Goal: Task Accomplishment & Management: Manage account settings

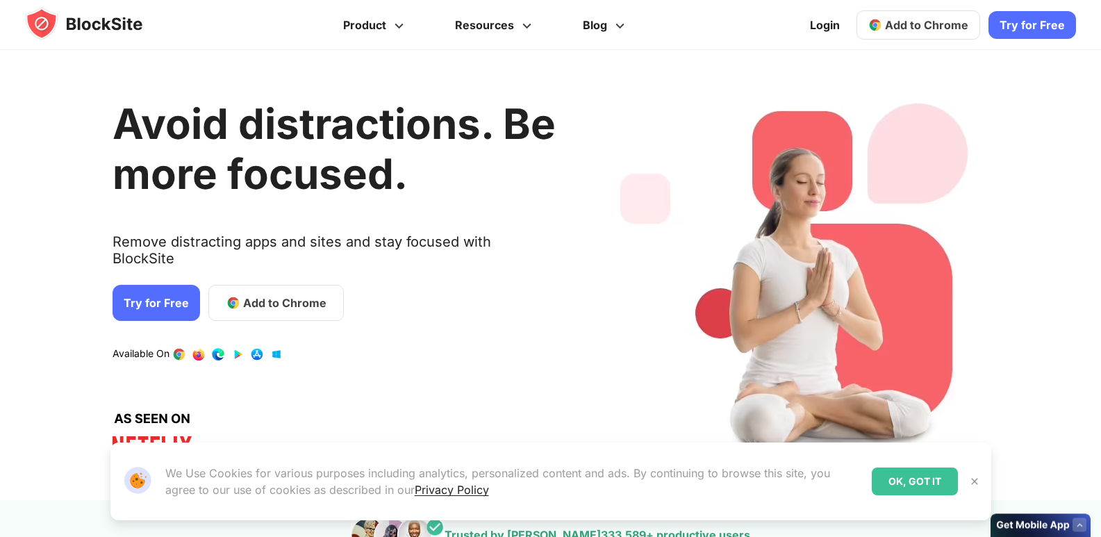
click at [156, 286] on link "Try for Free" at bounding box center [157, 303] width 88 height 36
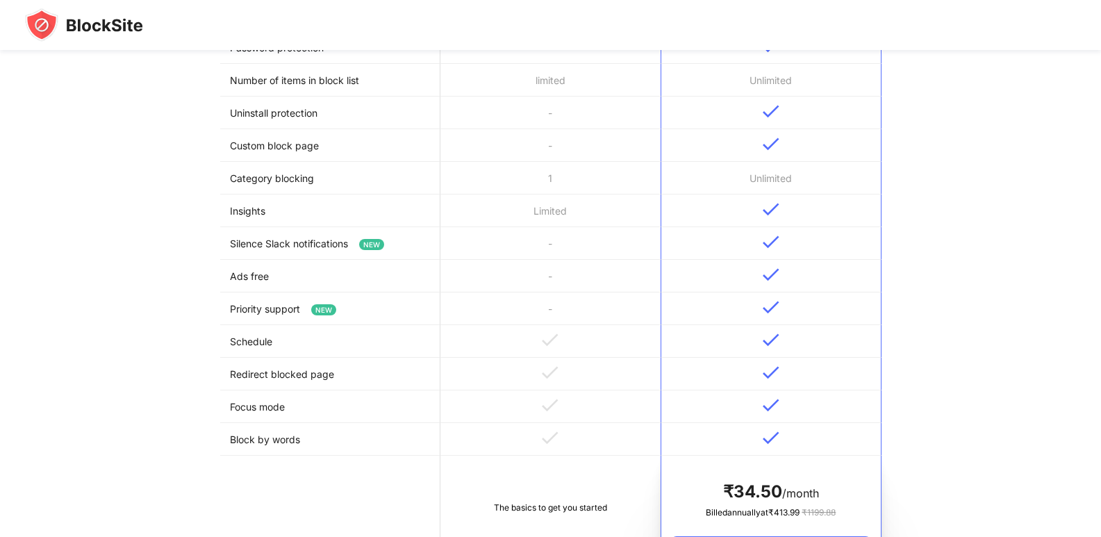
scroll to position [486, 0]
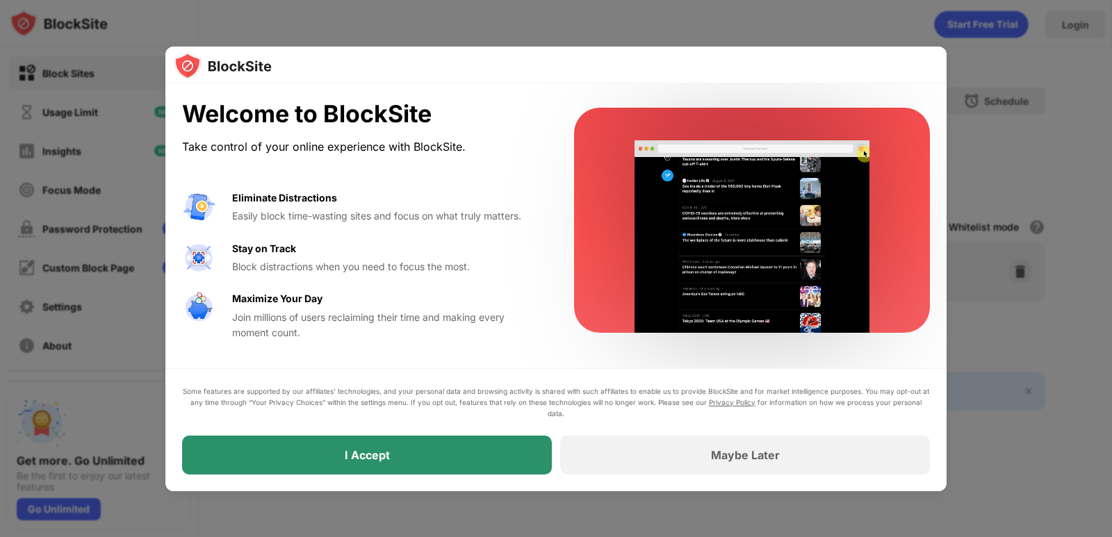
click at [441, 451] on div "I Accept" at bounding box center [367, 455] width 370 height 39
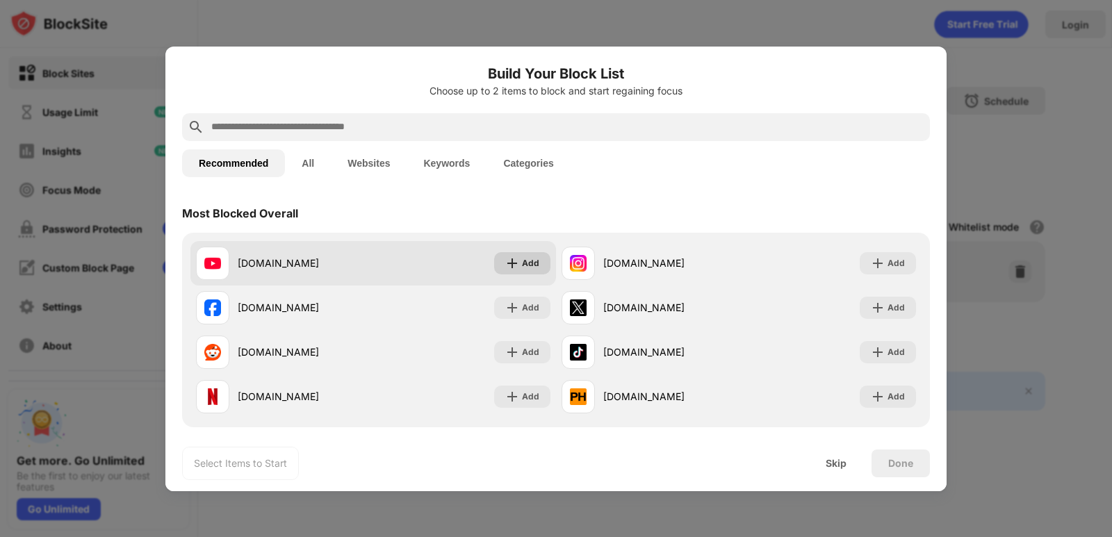
click at [508, 263] on img at bounding box center [512, 263] width 14 height 14
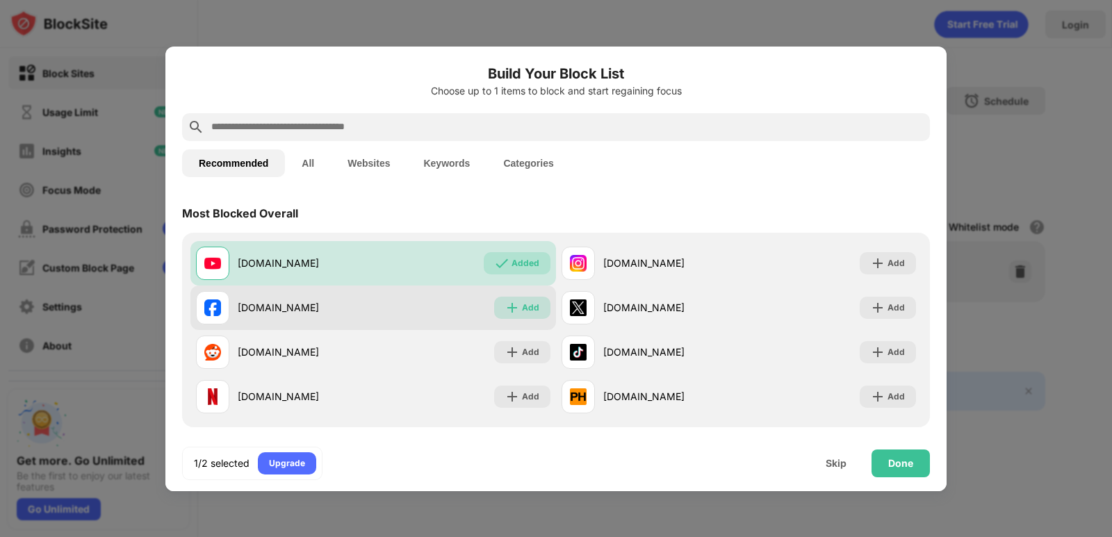
click at [514, 311] on img at bounding box center [512, 308] width 14 height 14
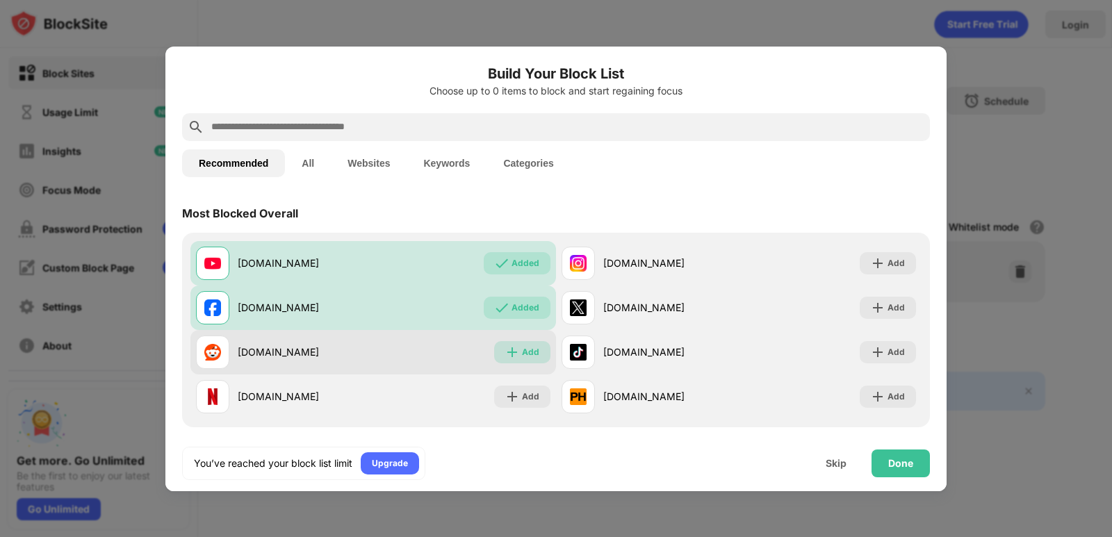
click at [520, 360] on div "Add" at bounding box center [522, 352] width 56 height 22
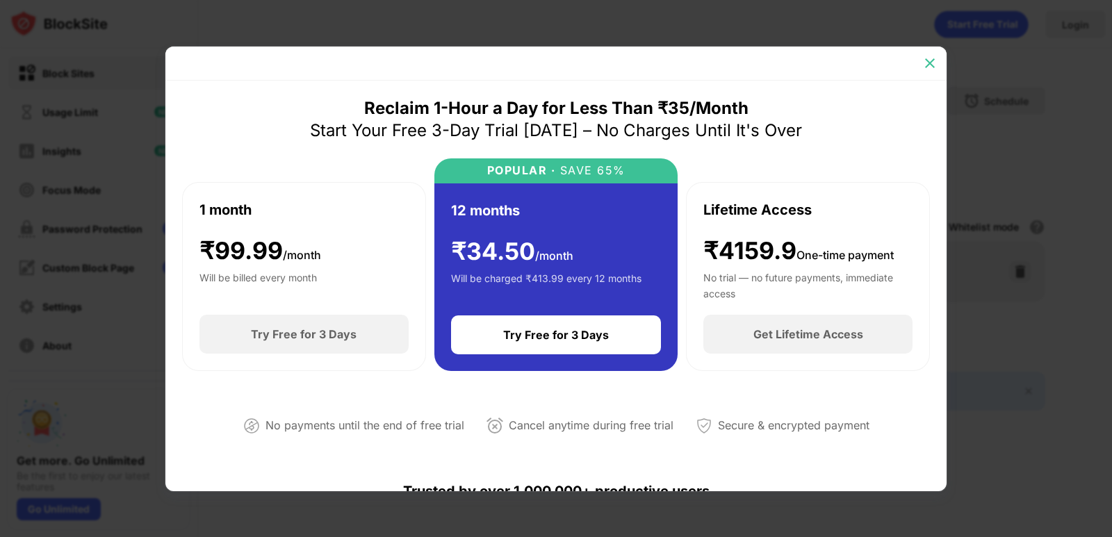
click at [929, 65] on img at bounding box center [930, 63] width 14 height 14
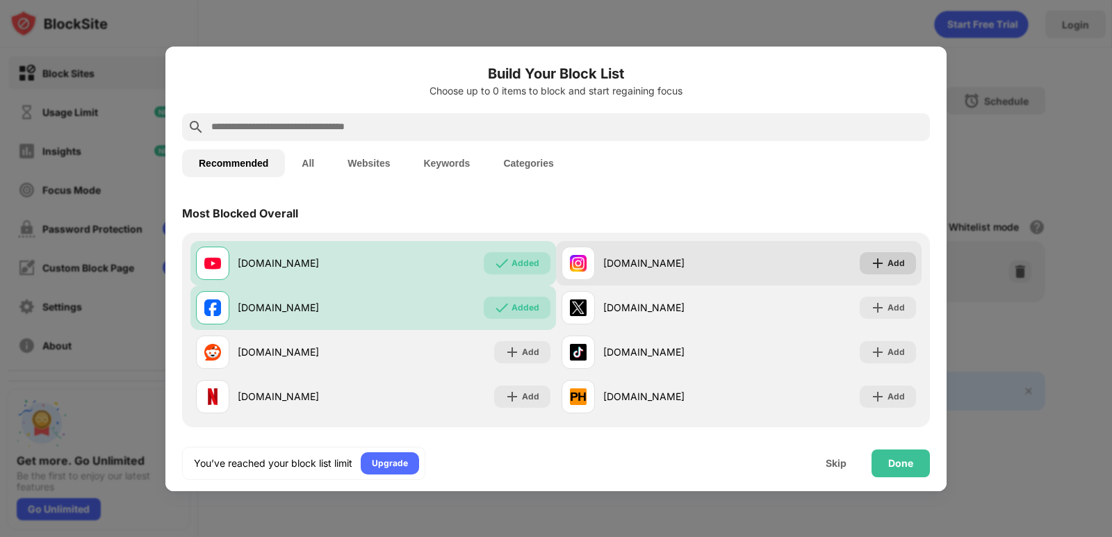
click at [860, 270] on div "Add" at bounding box center [888, 263] width 56 height 22
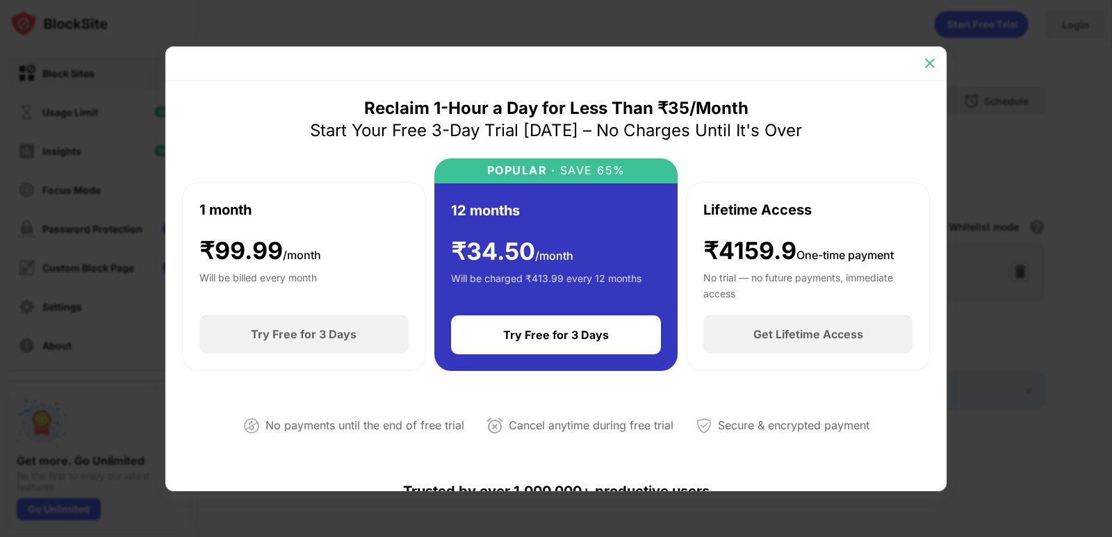
click at [933, 58] on img at bounding box center [930, 63] width 14 height 14
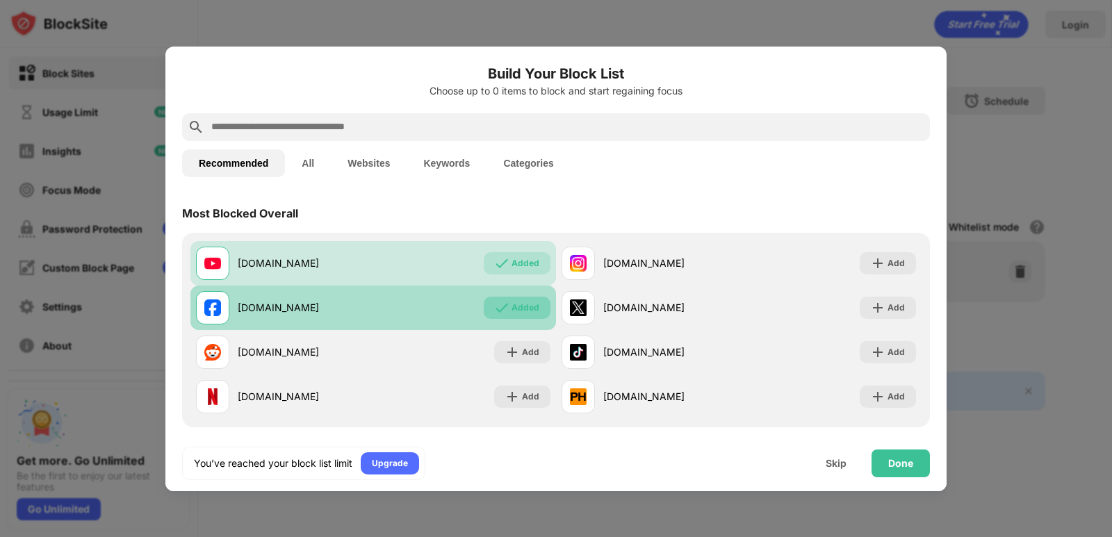
click at [519, 309] on div "Added" at bounding box center [525, 308] width 28 height 14
click at [521, 307] on div "Added" at bounding box center [525, 308] width 28 height 14
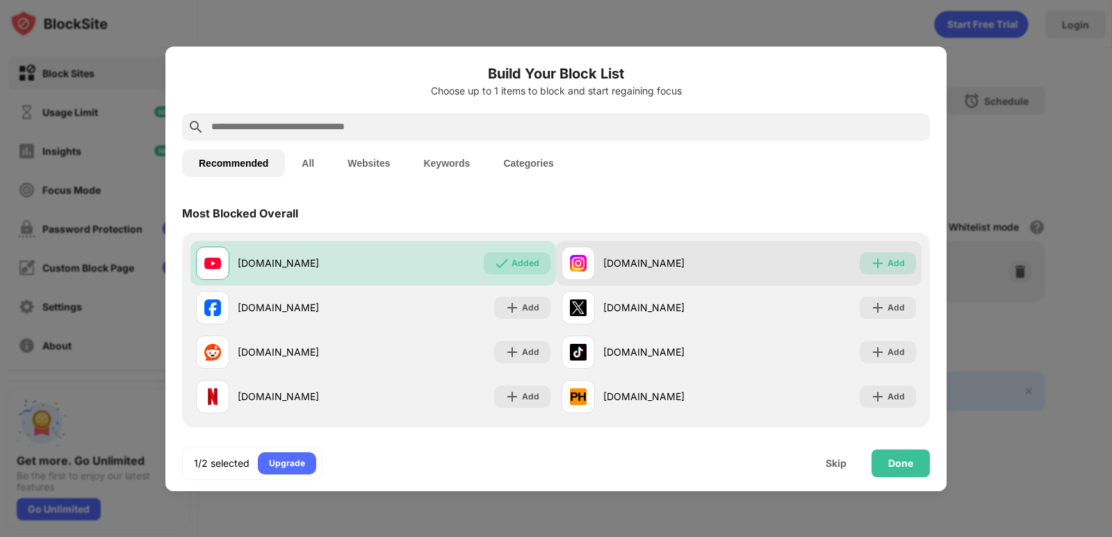
click at [860, 263] on div "Add" at bounding box center [888, 263] width 56 height 22
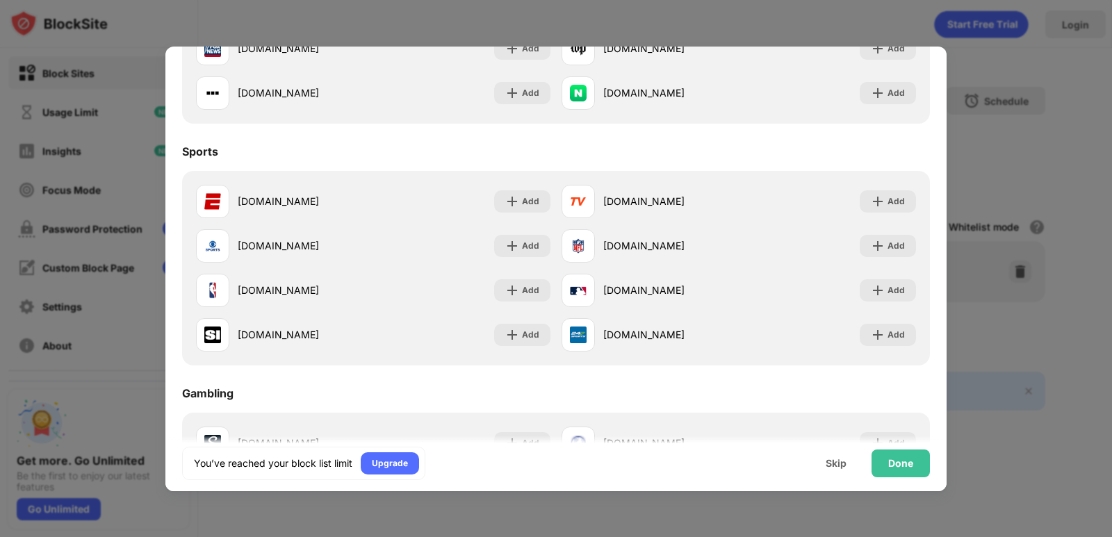
scroll to position [1042, 0]
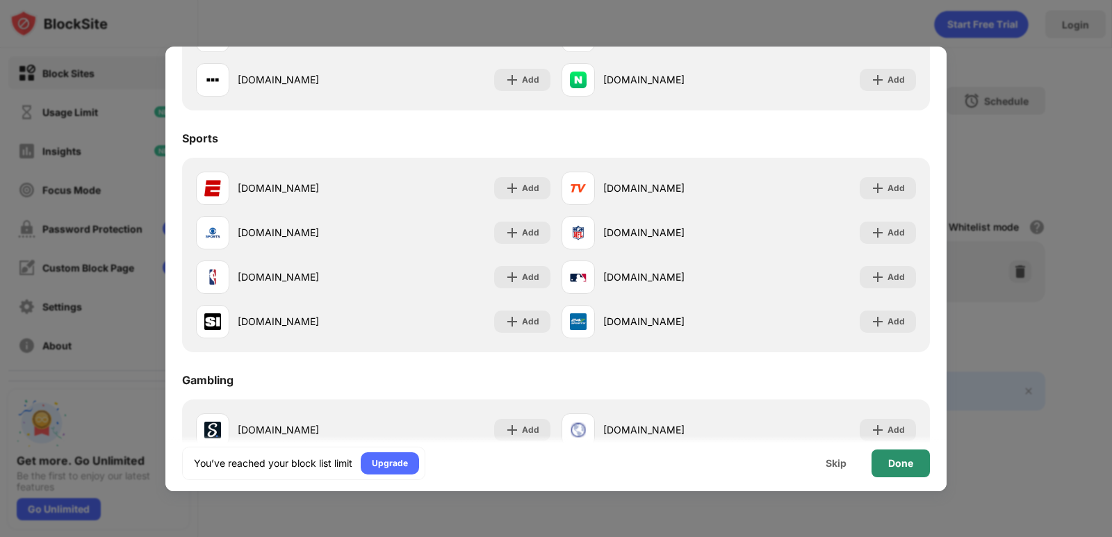
click at [919, 461] on div "Done" at bounding box center [900, 464] width 58 height 28
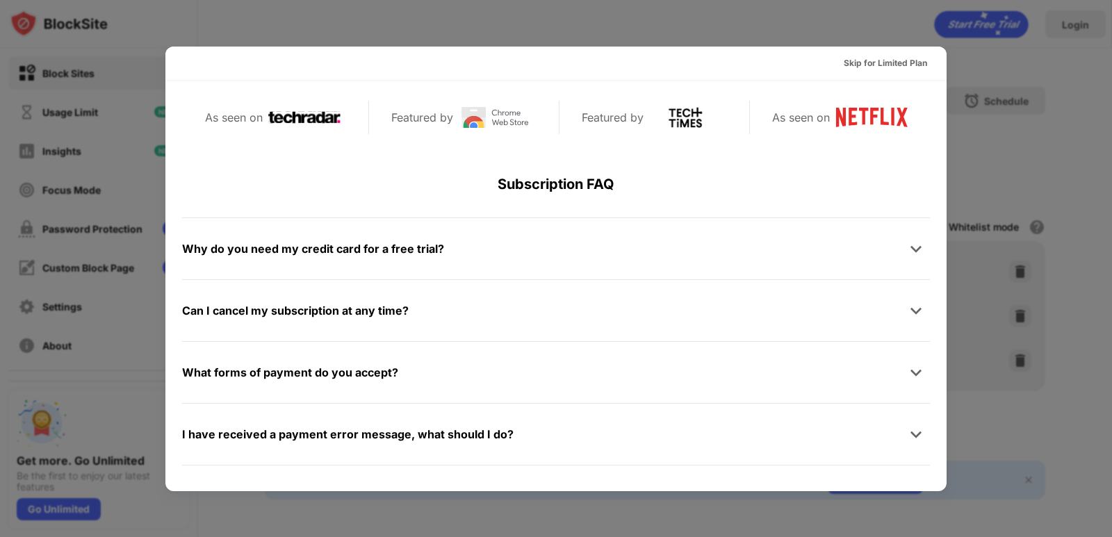
scroll to position [678, 0]
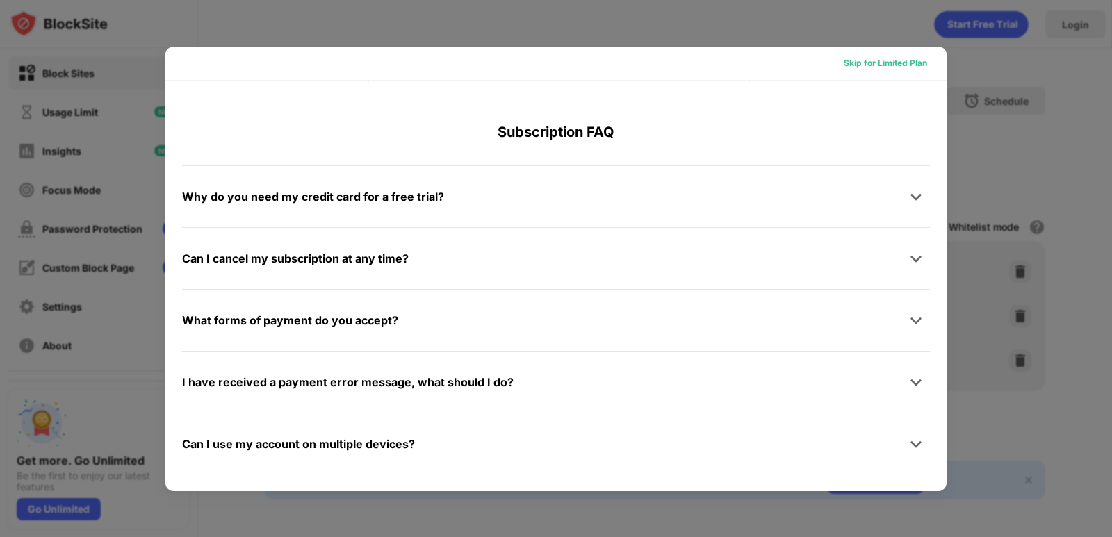
click at [894, 60] on div "Skip for Limited Plan" at bounding box center [885, 63] width 83 height 14
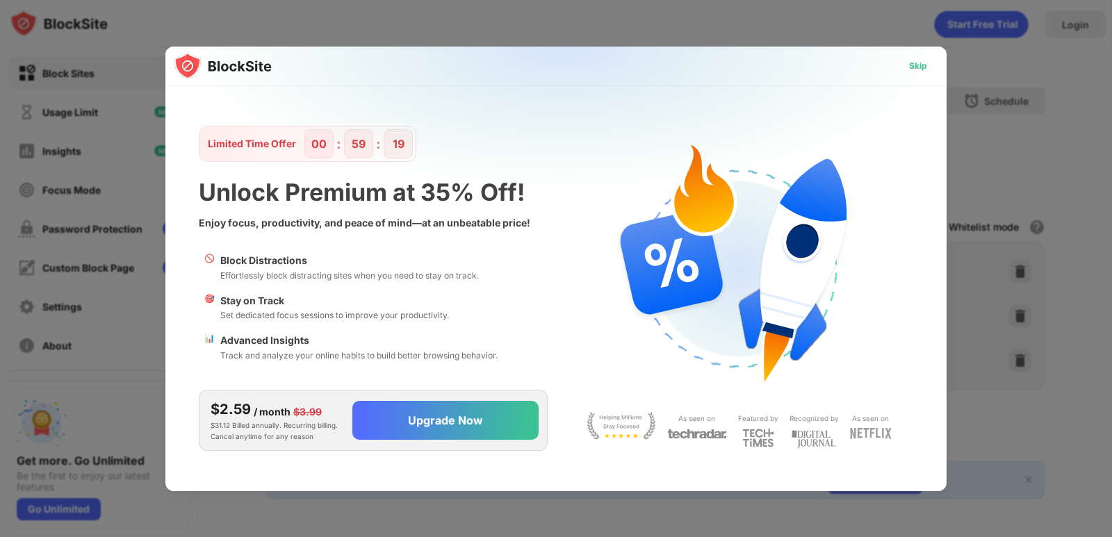
click at [921, 66] on div "Skip" at bounding box center [918, 66] width 18 height 14
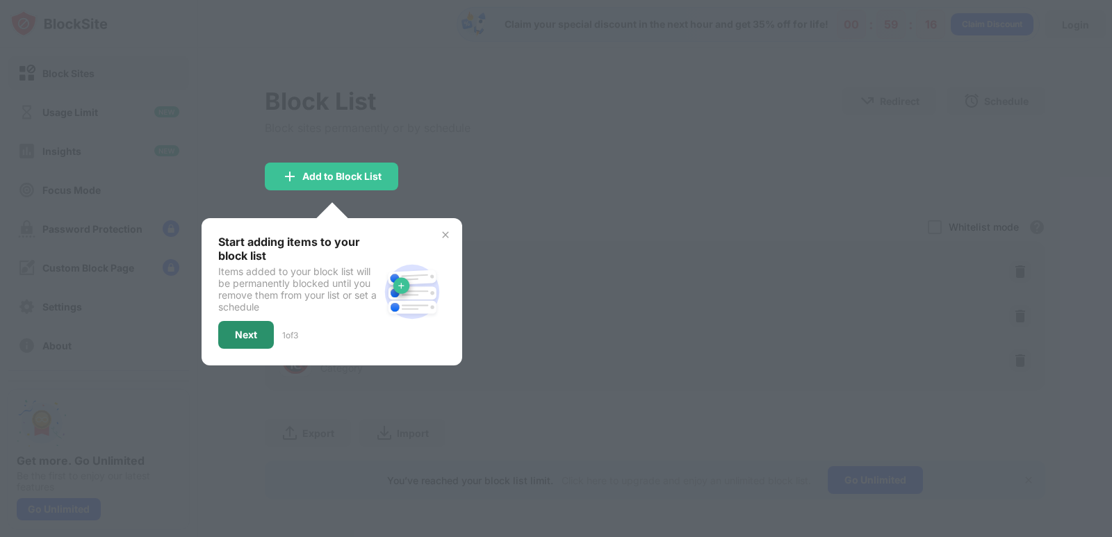
click at [245, 330] on div "Next" at bounding box center [246, 334] width 22 height 11
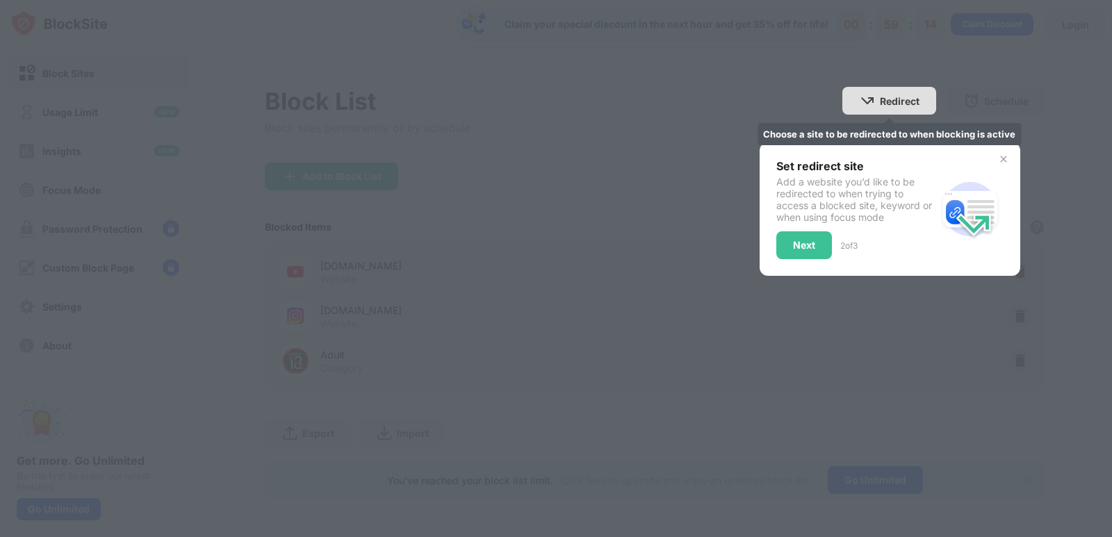
click at [880, 95] on div "Redirect" at bounding box center [900, 101] width 40 height 12
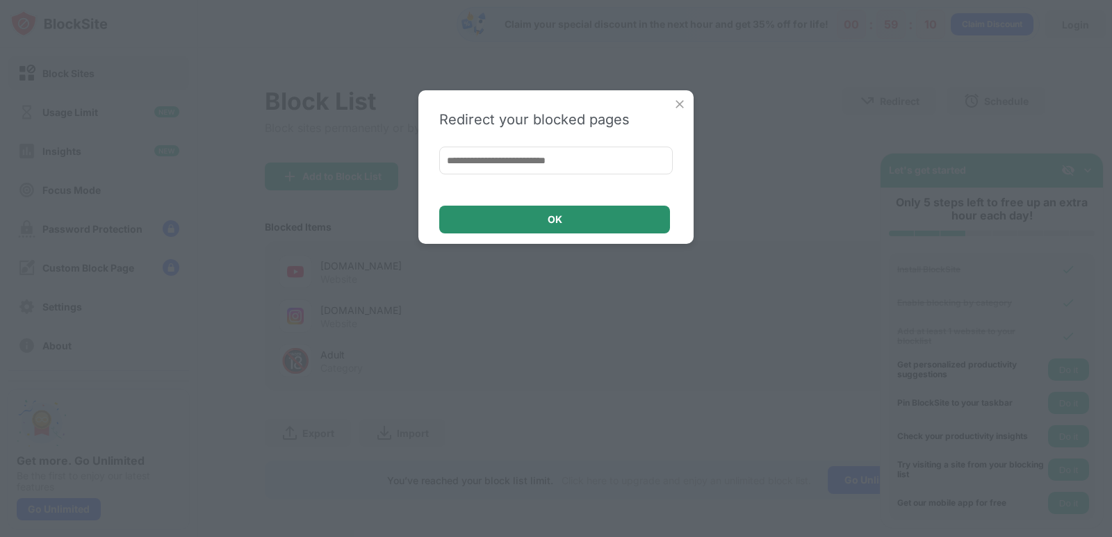
click at [626, 215] on div "OK" at bounding box center [554, 220] width 231 height 28
click at [611, 151] on input at bounding box center [555, 161] width 233 height 28
type input "*"
click at [681, 98] on img at bounding box center [680, 104] width 14 height 14
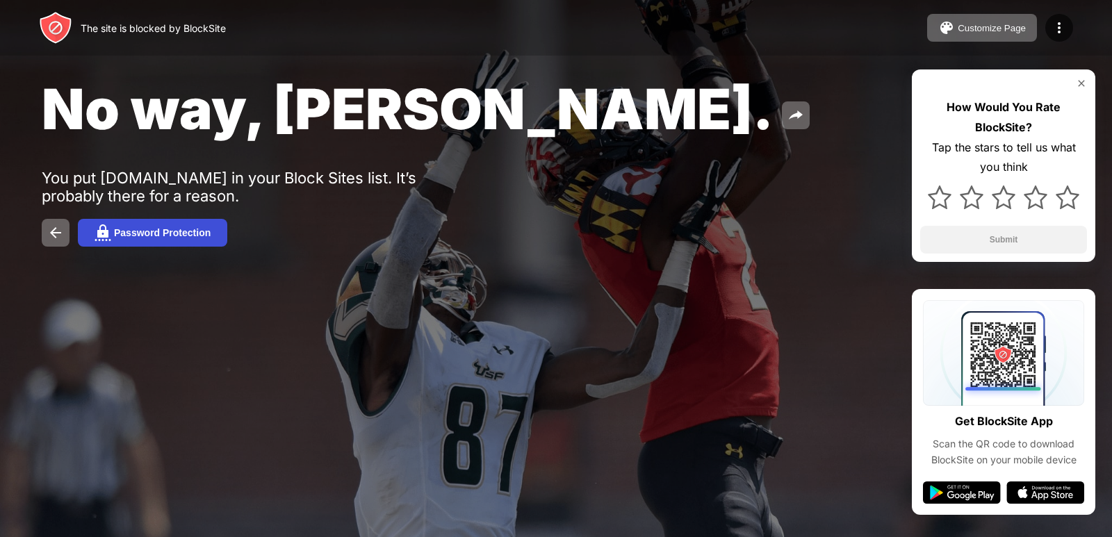
click at [166, 240] on button "Password Protection" at bounding box center [152, 233] width 149 height 28
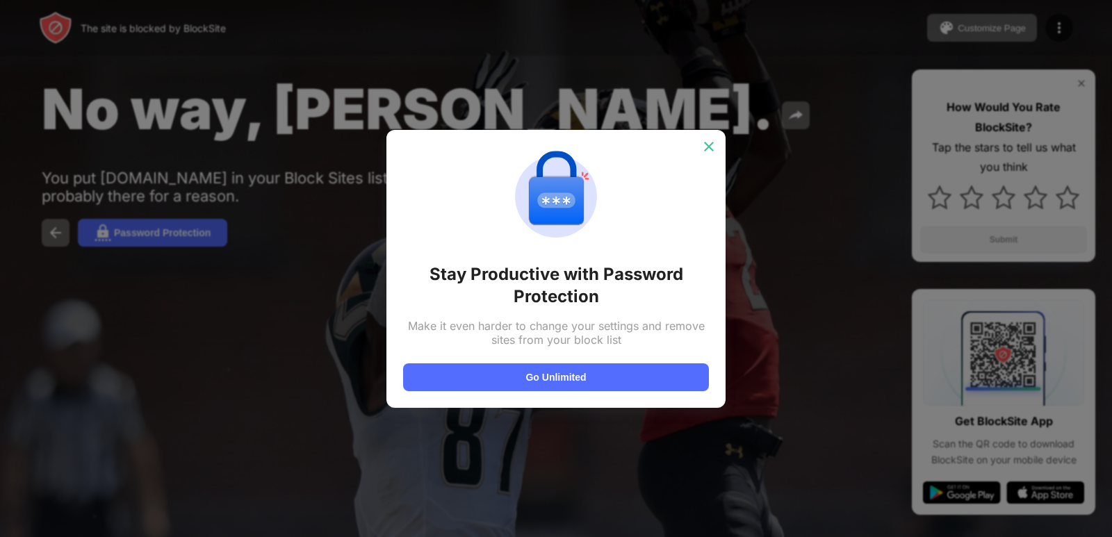
click at [712, 142] on img at bounding box center [709, 147] width 14 height 14
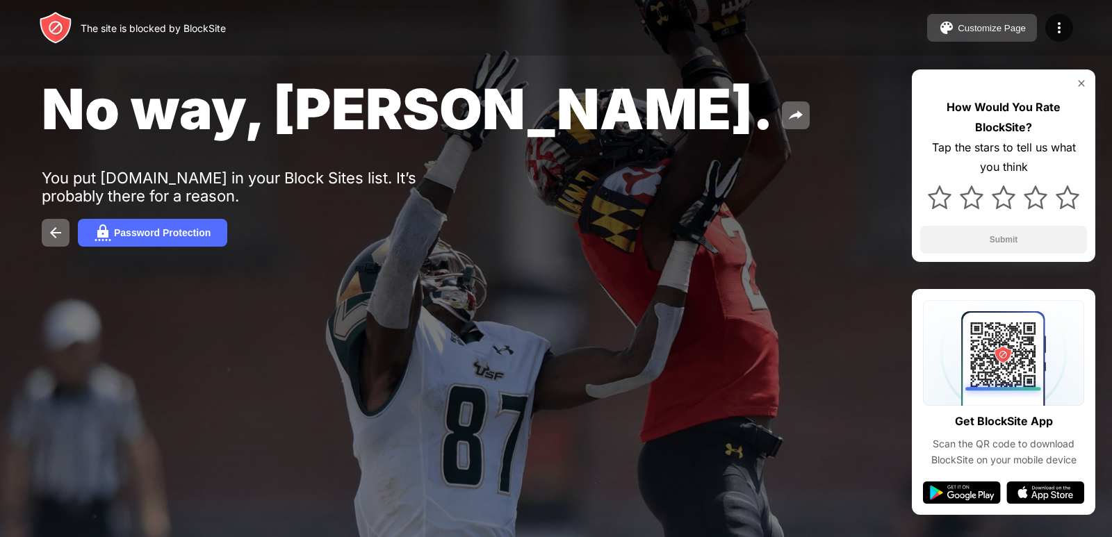
click at [958, 32] on div "Customize Page" at bounding box center [992, 28] width 68 height 10
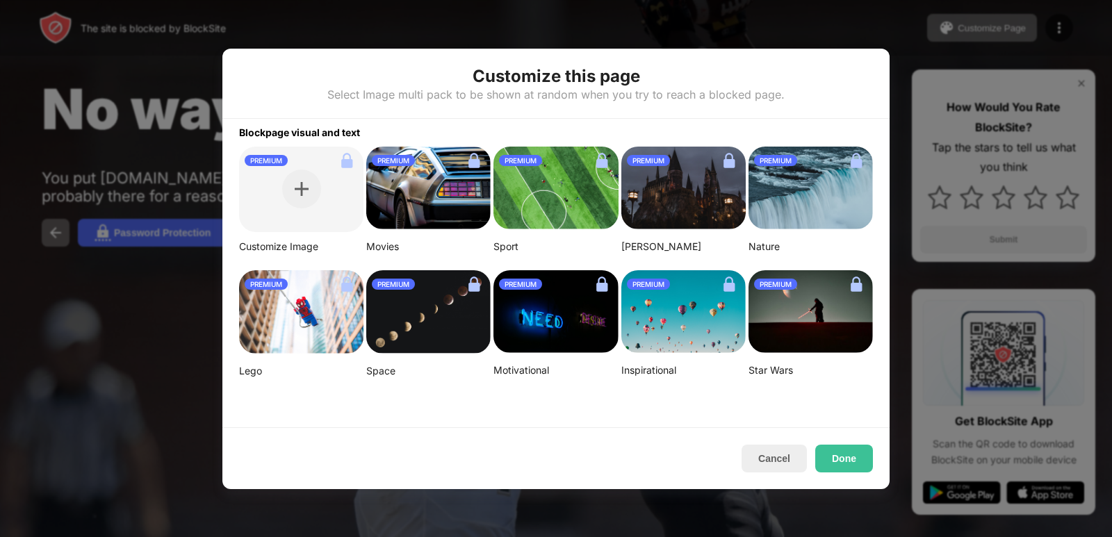
click at [753, 44] on div at bounding box center [556, 268] width 1112 height 537
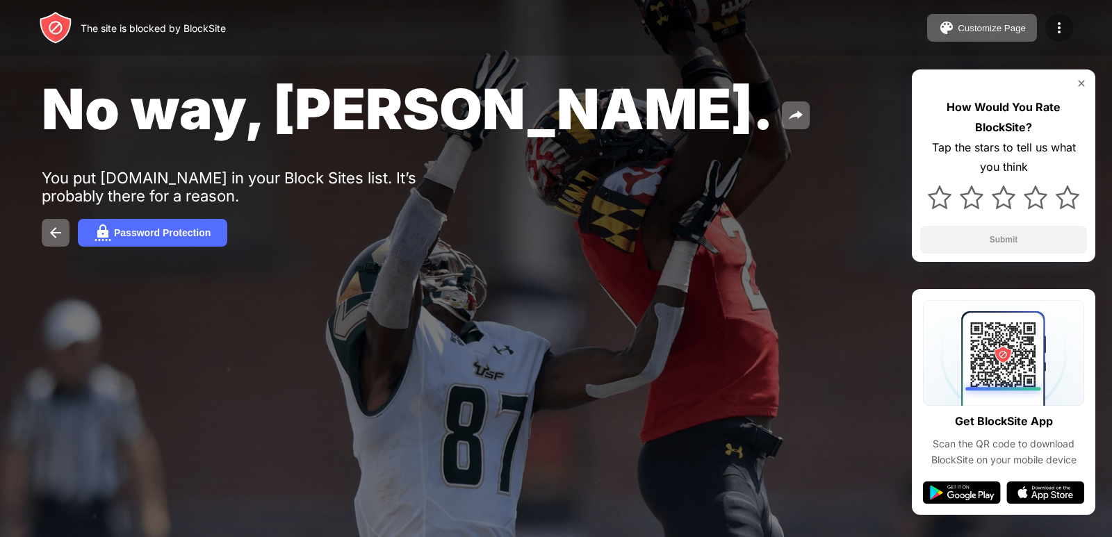
click at [1051, 25] on img at bounding box center [1059, 27] width 17 height 17
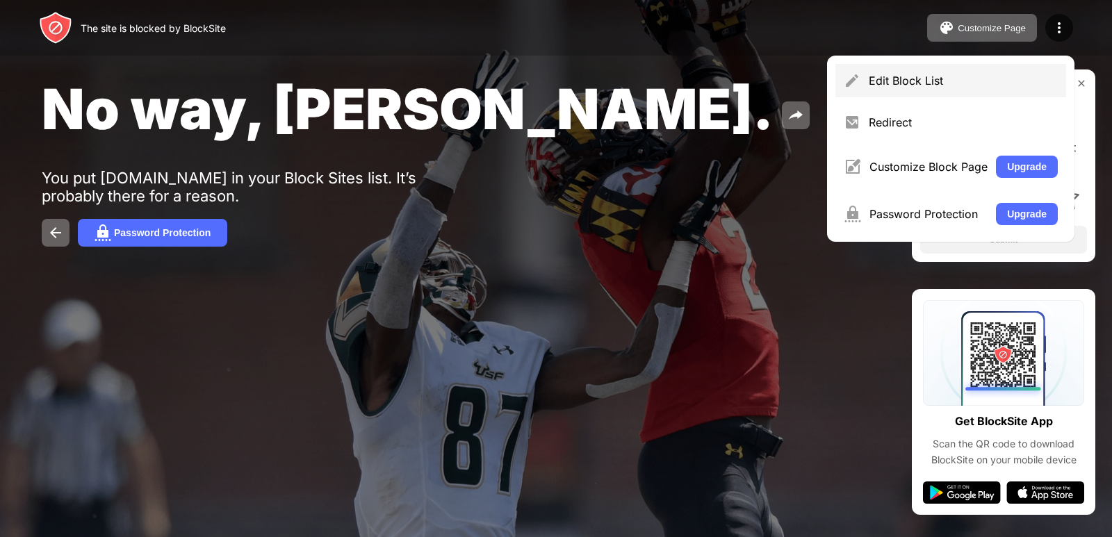
click at [1018, 83] on div "Edit Block List" at bounding box center [963, 81] width 189 height 14
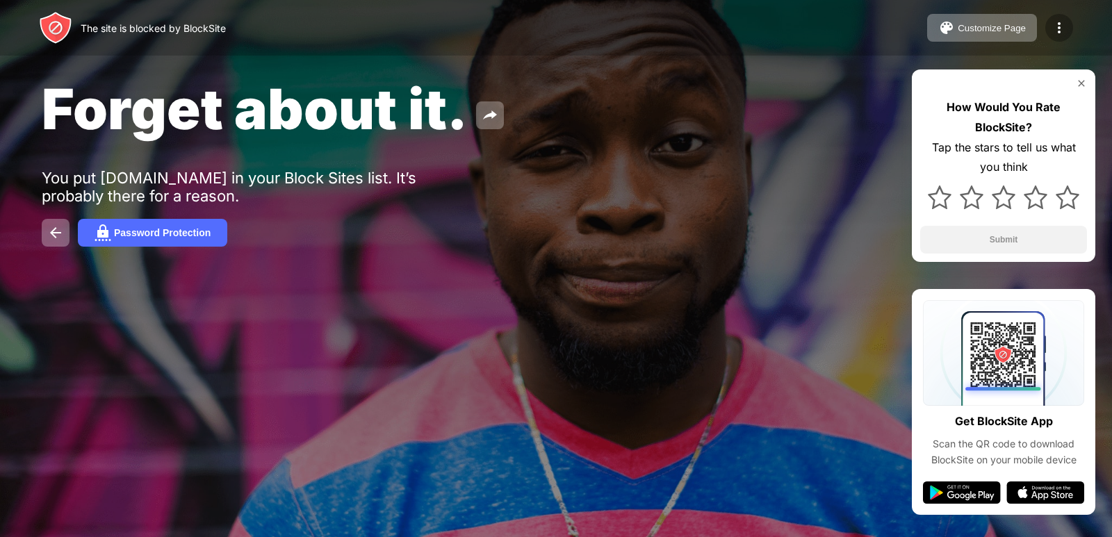
click at [1056, 31] on img at bounding box center [1059, 27] width 17 height 17
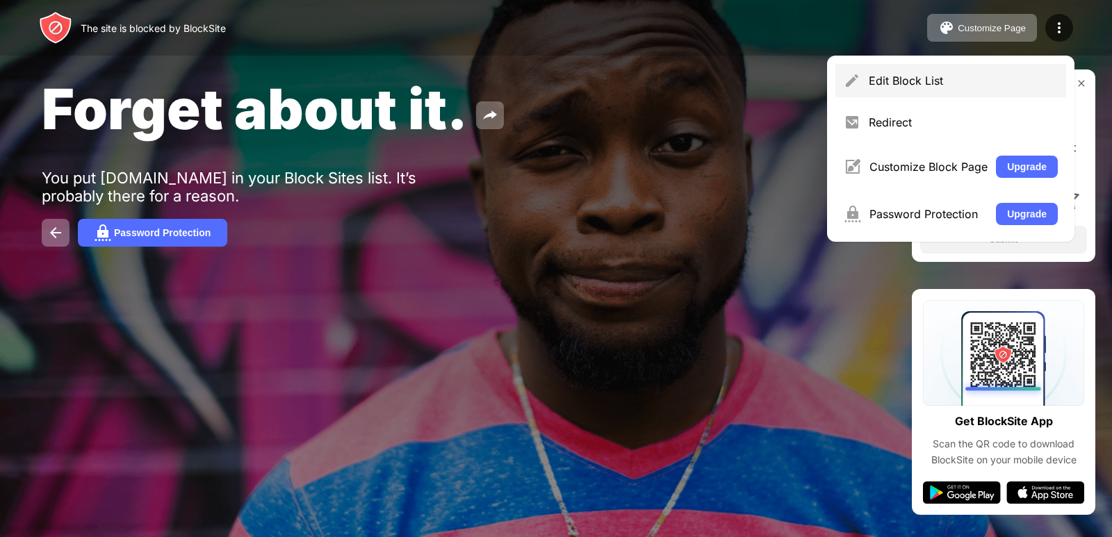
click at [942, 76] on div "Edit Block List" at bounding box center [963, 81] width 189 height 14
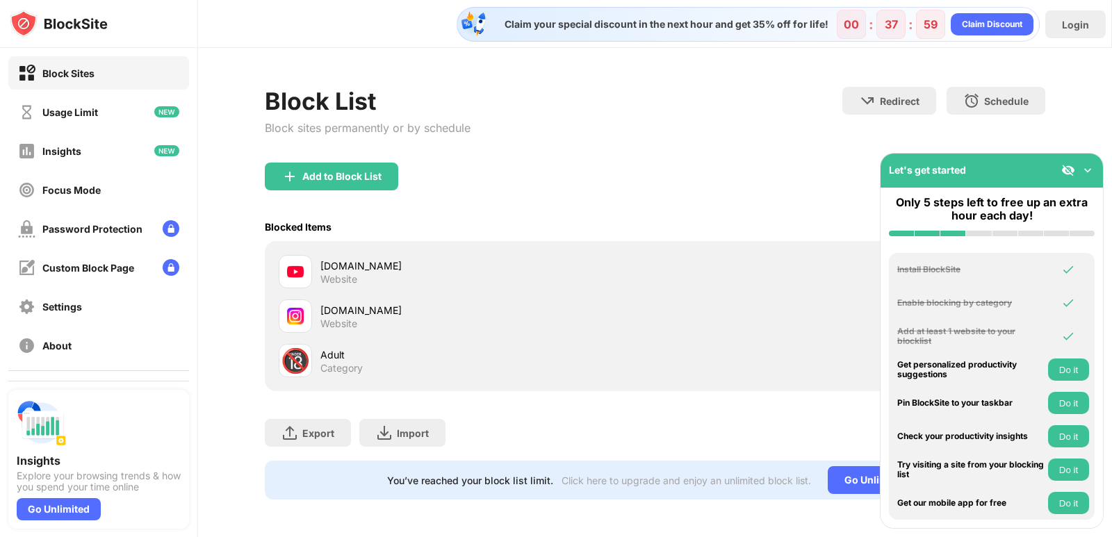
click at [456, 263] on div "youtube.com" at bounding box center [487, 266] width 335 height 15
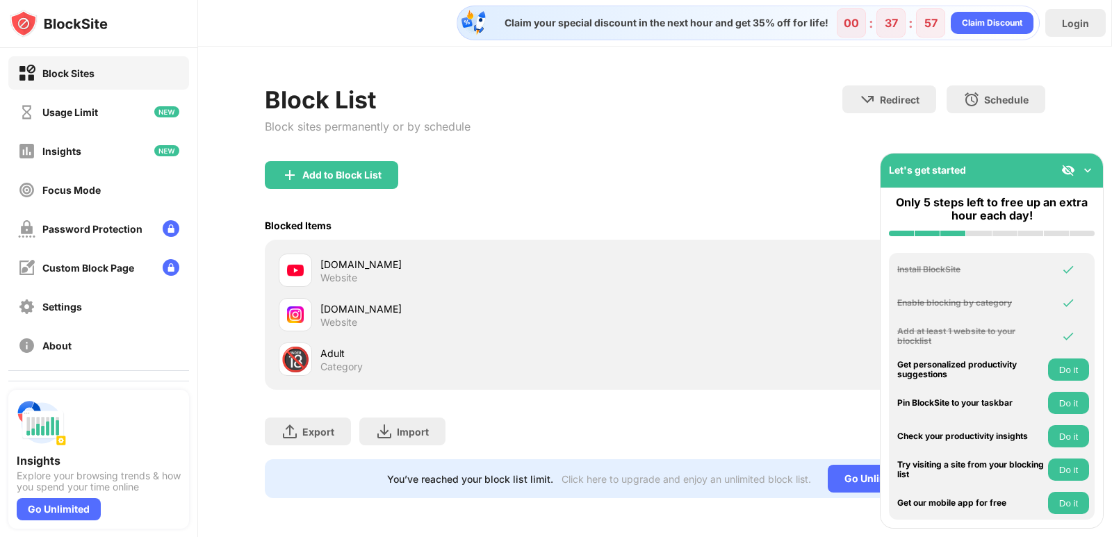
scroll to position [12, 0]
click at [309, 170] on div "Add to Block List" at bounding box center [341, 175] width 79 height 11
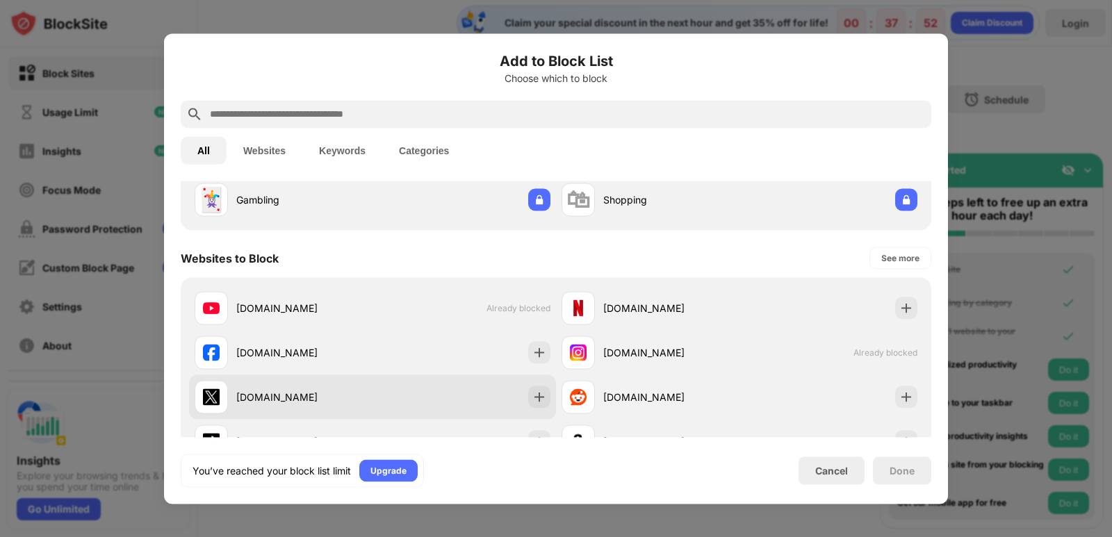
scroll to position [139, 0]
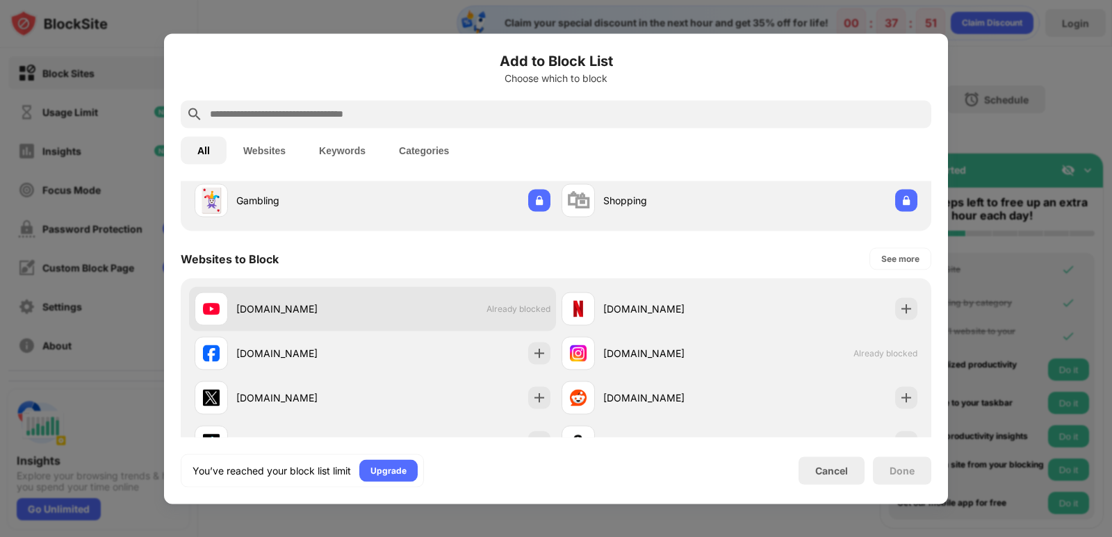
click at [499, 316] on div "youtube.com Already blocked" at bounding box center [372, 308] width 367 height 44
click at [495, 306] on span "Already blocked" at bounding box center [518, 309] width 64 height 10
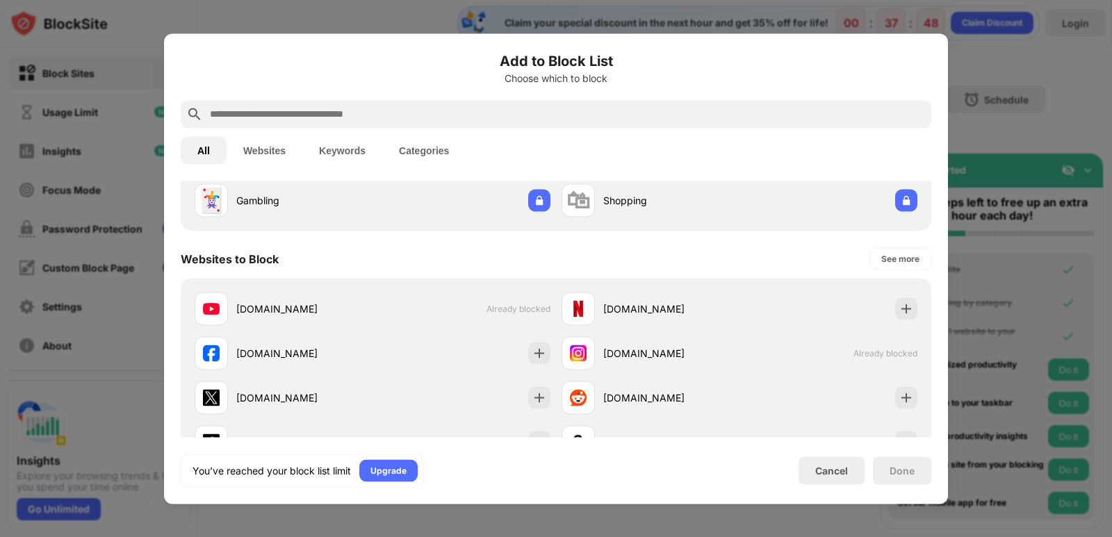
drag, startPoint x: 470, startPoint y: 278, endPoint x: 463, endPoint y: 271, distance: 9.8
click at [466, 274] on div "Websites to Block See more youtube.com Already blocked netflix.com facebook.com…" at bounding box center [556, 378] width 751 height 278
click at [452, 260] on div "Websites to Block See more" at bounding box center [556, 258] width 751 height 39
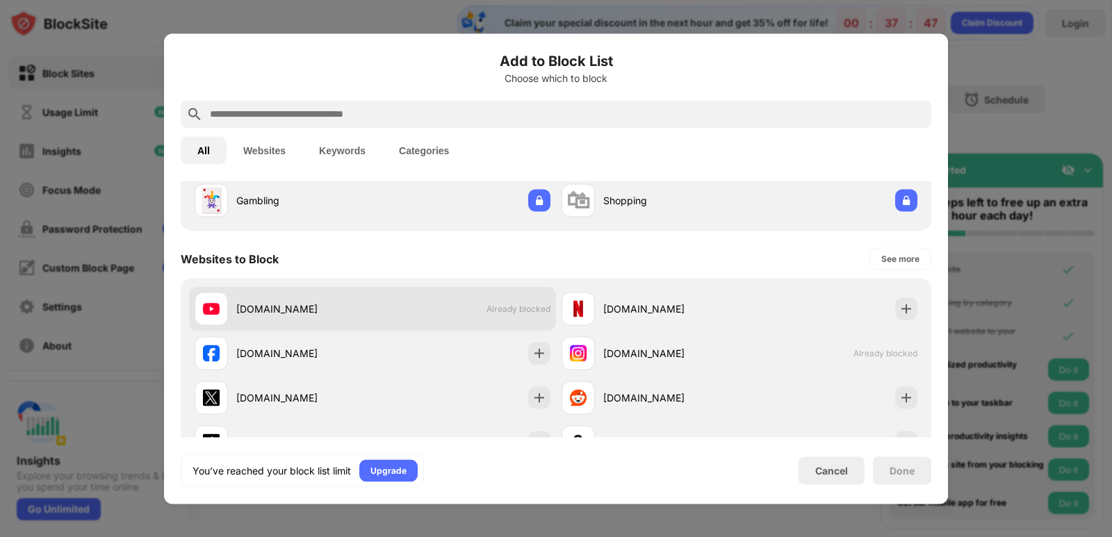
click at [346, 302] on div "youtube.com" at bounding box center [304, 309] width 136 height 15
drag, startPoint x: 346, startPoint y: 302, endPoint x: 331, endPoint y: 327, distance: 29.3
click at [331, 327] on div "youtube.com Already blocked" at bounding box center [372, 308] width 367 height 44
click at [331, 326] on div "youtube.com Already blocked" at bounding box center [372, 308] width 367 height 44
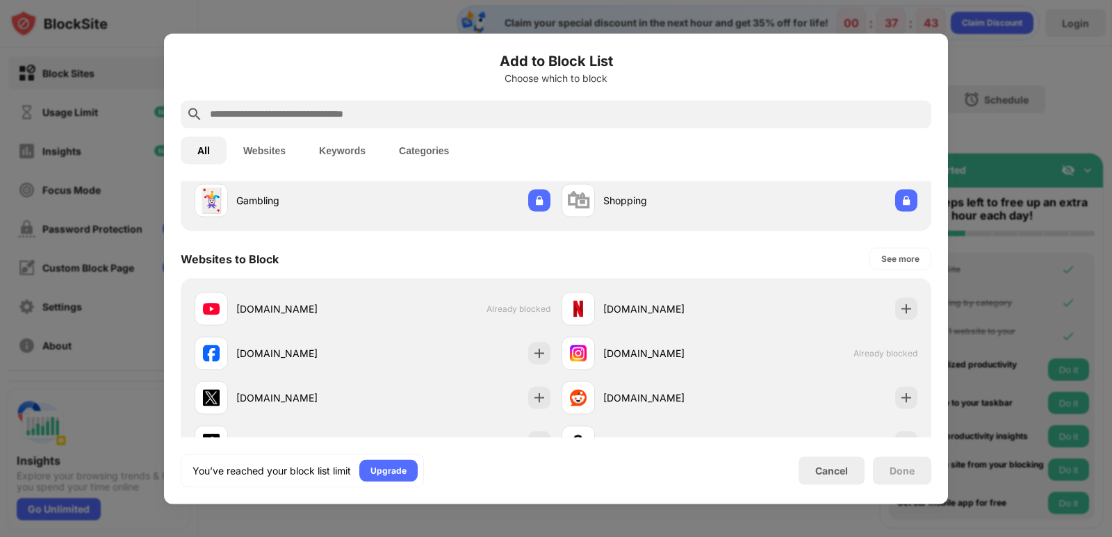
click at [1019, 115] on div at bounding box center [556, 268] width 1112 height 537
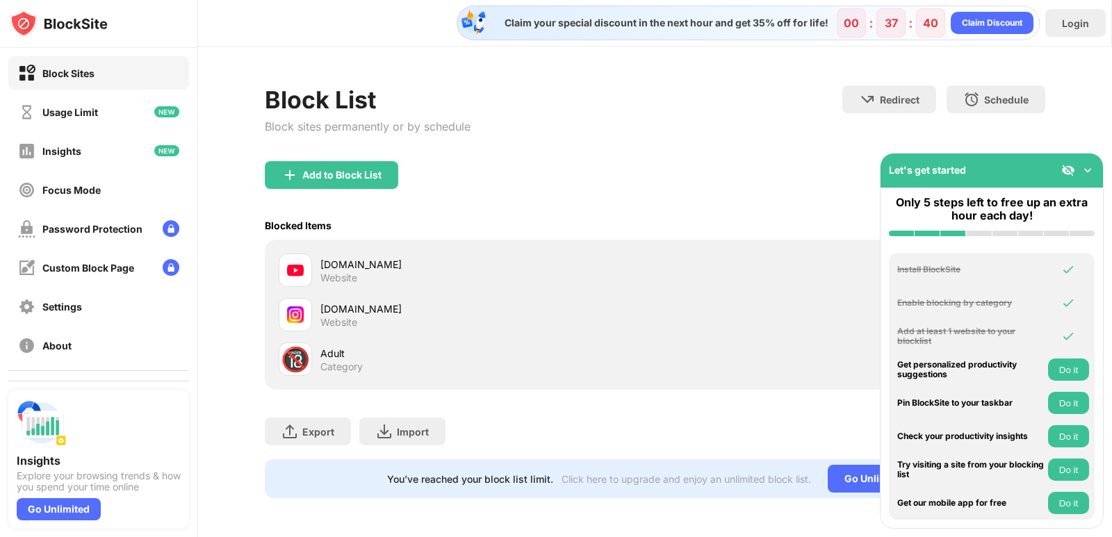
click at [1090, 116] on div "Block List Block sites permanently or by schedule Redirect Choose a site to be …" at bounding box center [655, 292] width 914 height 491
drag, startPoint x: 368, startPoint y: 265, endPoint x: 327, endPoint y: 252, distance: 43.7
click at [327, 257] on div "youtube.com" at bounding box center [487, 264] width 335 height 15
click at [324, 257] on div "youtube.com" at bounding box center [487, 264] width 335 height 15
click at [291, 262] on img at bounding box center [295, 270] width 17 height 17
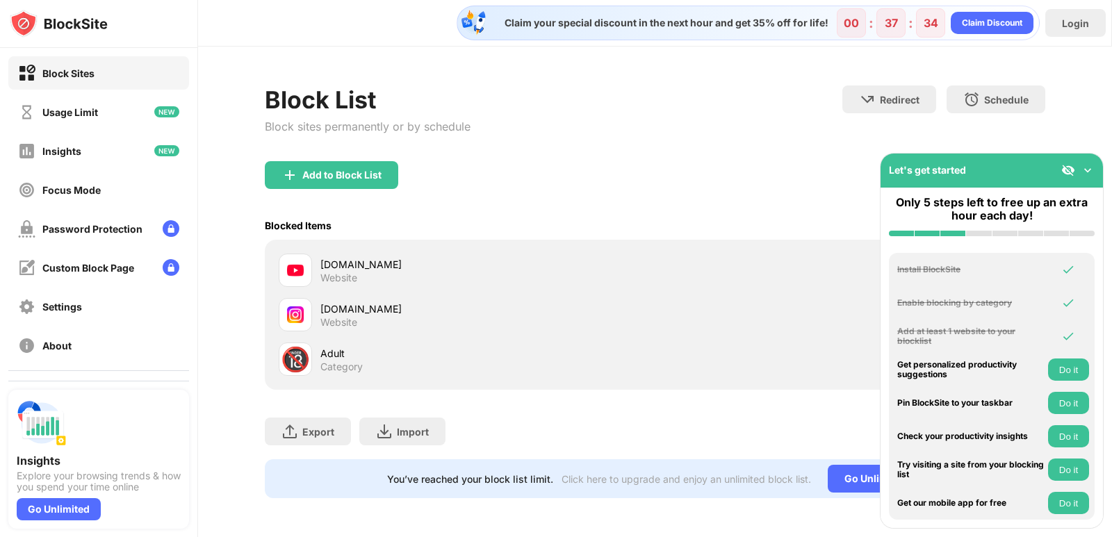
click at [291, 262] on img at bounding box center [295, 270] width 17 height 17
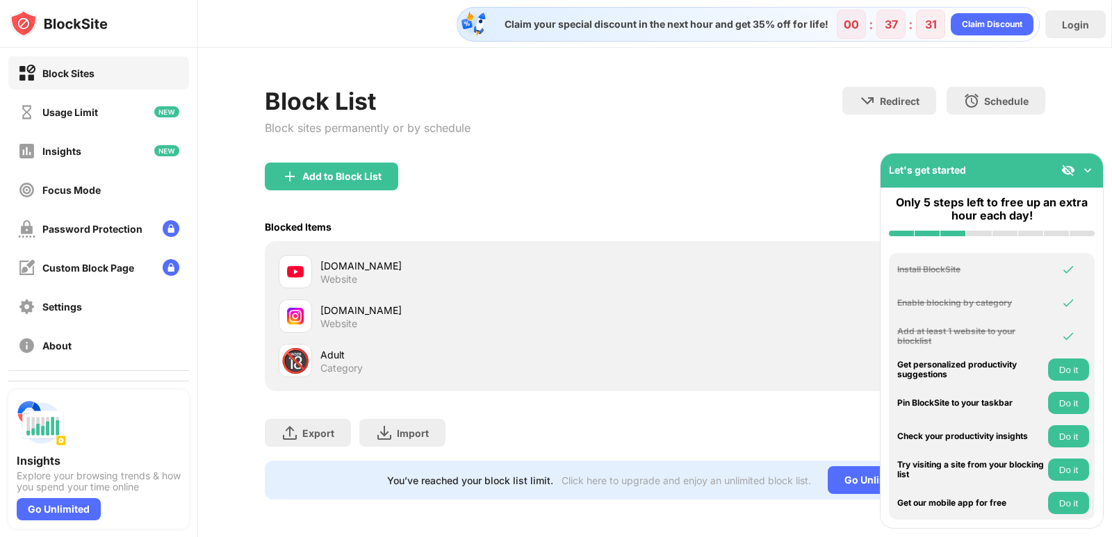
click at [327, 267] on div "youtube.com" at bounding box center [487, 266] width 335 height 15
click at [382, 122] on div "Block sites permanently or by schedule" at bounding box center [368, 128] width 206 height 14
click at [407, 158] on div "Block List Block sites permanently or by schedule" at bounding box center [368, 125] width 206 height 76
click at [359, 188] on div "Add to Block List" at bounding box center [331, 177] width 133 height 28
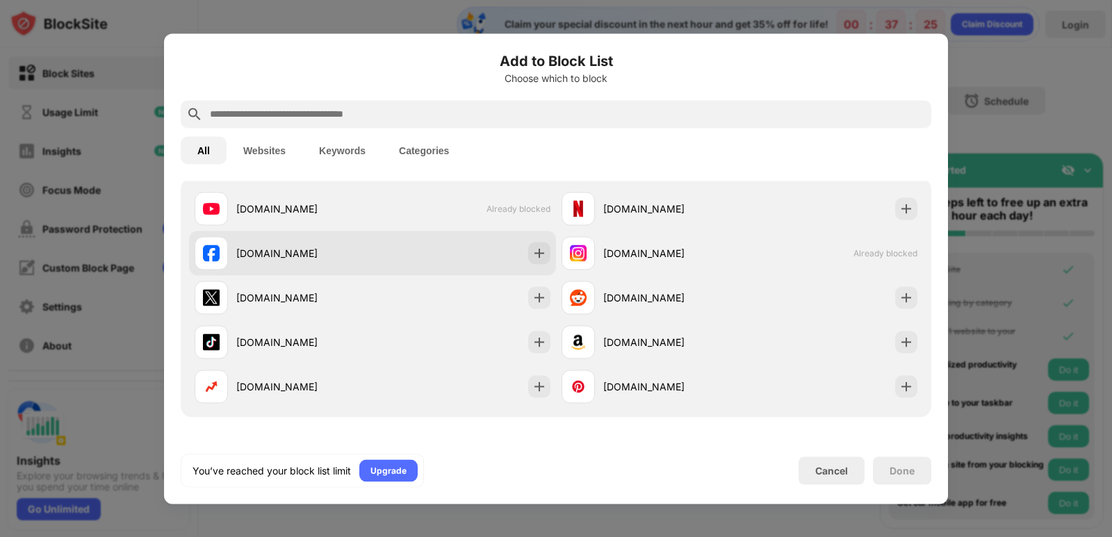
scroll to position [208, 0]
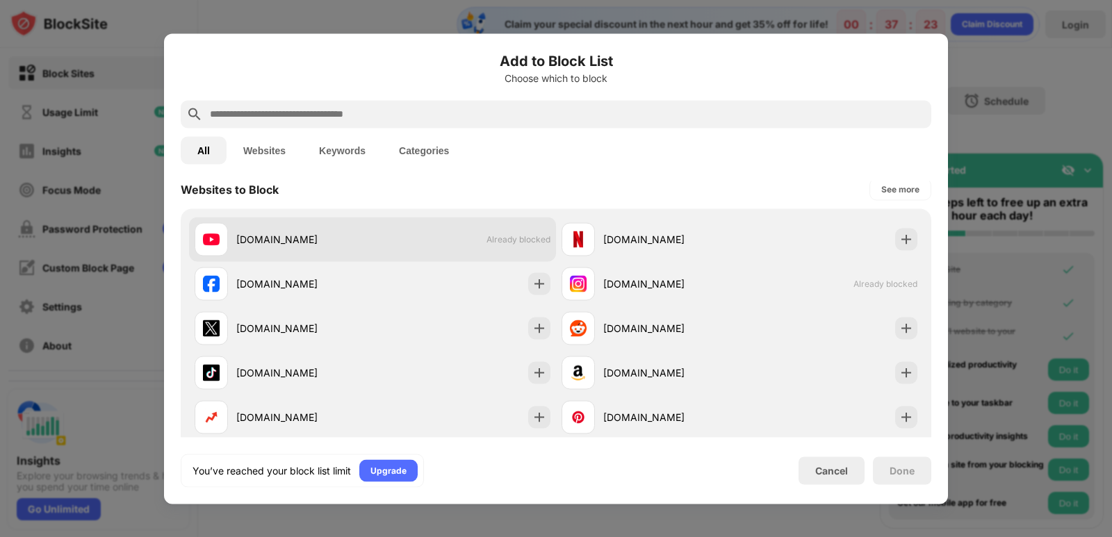
click at [532, 227] on div "youtube.com Already blocked" at bounding box center [372, 239] width 367 height 44
click at [723, 130] on div "All Websites Keywords Categories" at bounding box center [556, 150] width 751 height 44
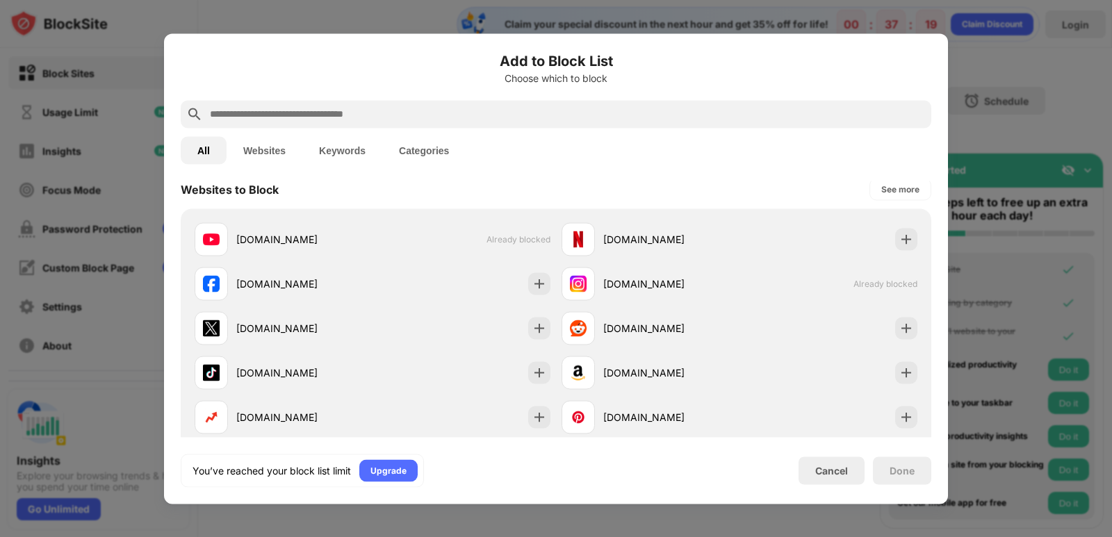
click at [723, 130] on div "All Websites Keywords Categories" at bounding box center [556, 150] width 751 height 44
click at [1039, 67] on div at bounding box center [556, 268] width 1112 height 537
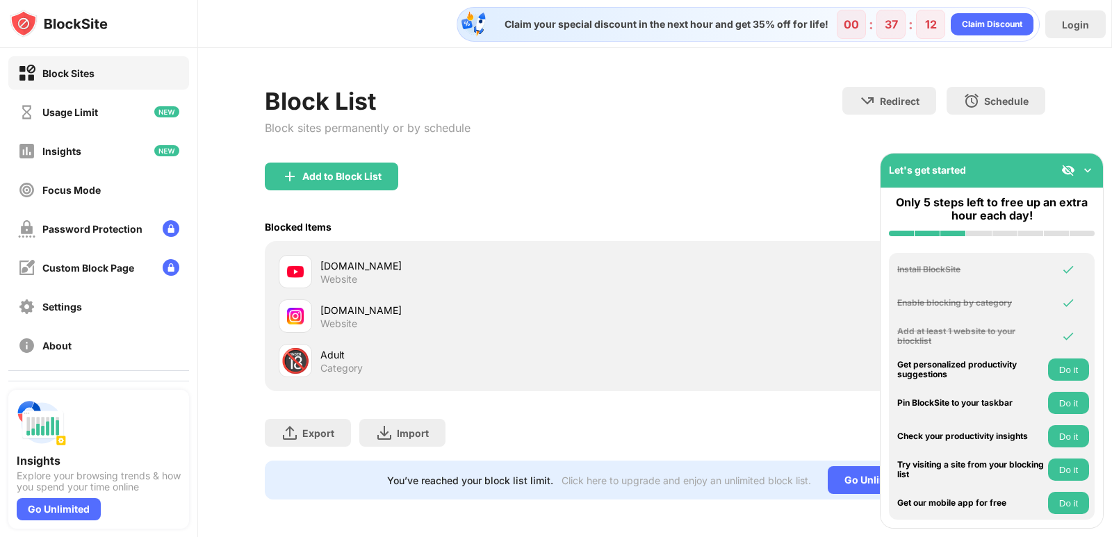
click at [808, 336] on div "instagram.com Website" at bounding box center [655, 316] width 764 height 44
click at [122, 64] on div "Block Sites" at bounding box center [98, 72] width 181 height 33
click at [119, 81] on div "Block Sites" at bounding box center [98, 72] width 181 height 33
click at [137, 231] on div "Password Protection" at bounding box center [92, 229] width 100 height 12
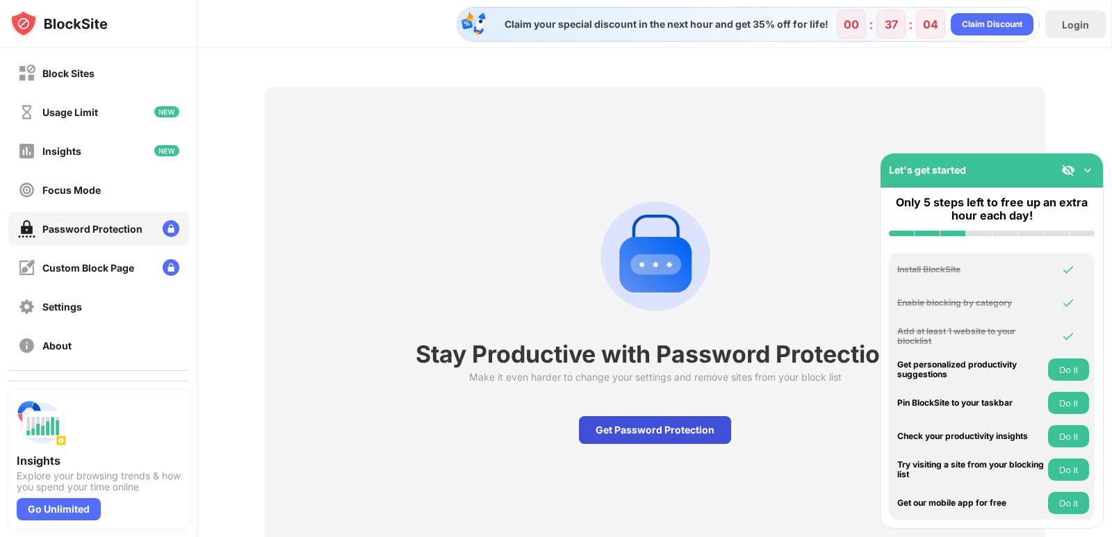
click at [708, 427] on div "Get Password Protection" at bounding box center [655, 430] width 152 height 28
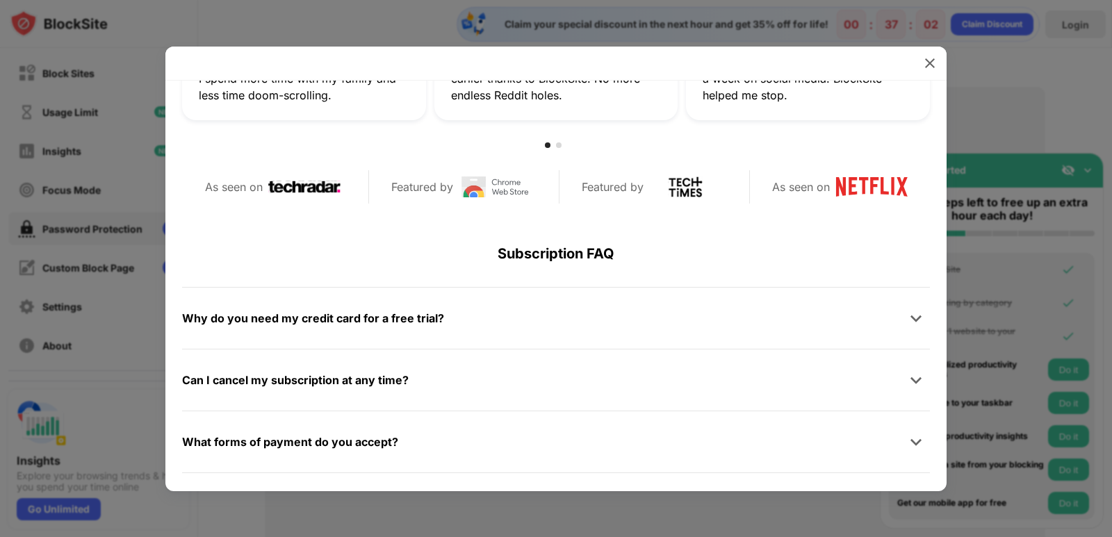
scroll to position [661, 0]
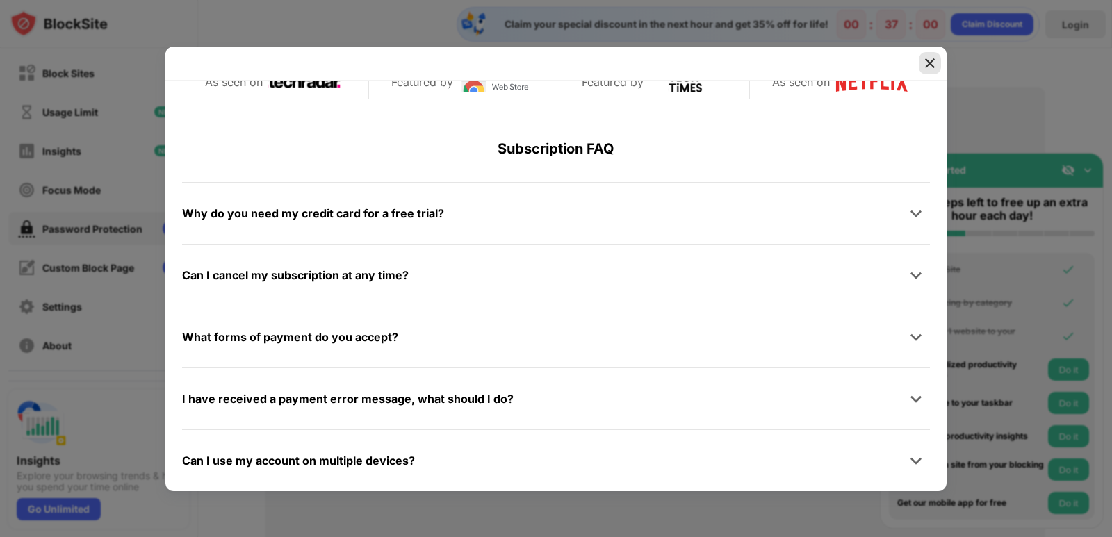
click at [937, 59] on div at bounding box center [930, 63] width 22 height 22
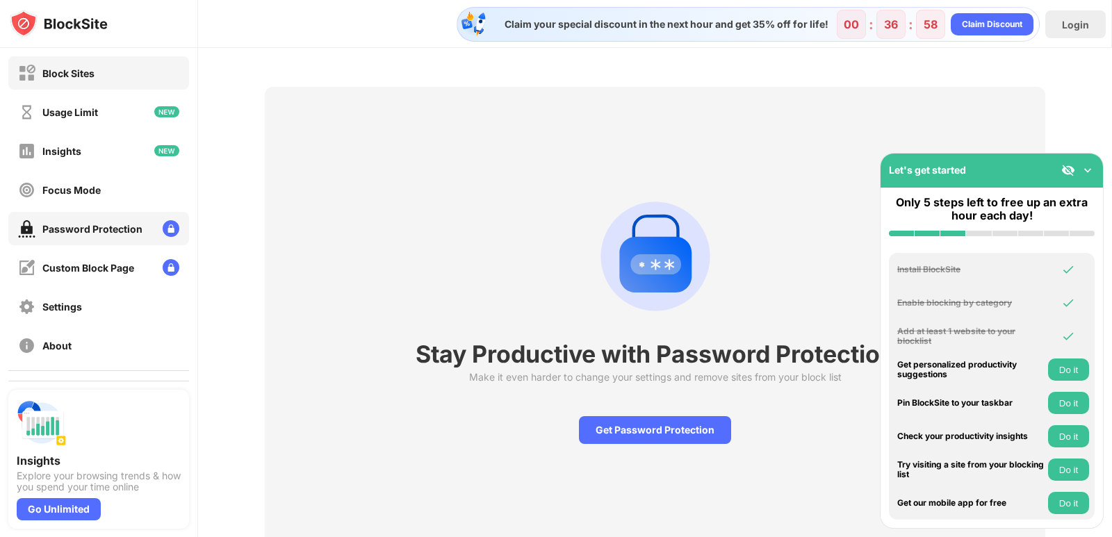
click at [82, 74] on div "Block Sites" at bounding box center [68, 73] width 52 height 12
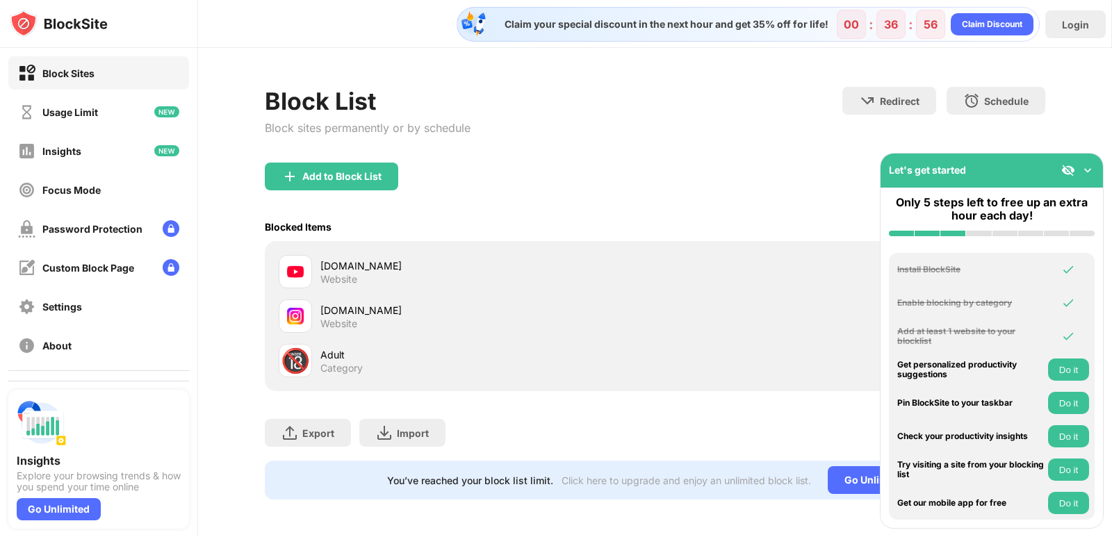
click at [341, 267] on div "youtube.com" at bounding box center [487, 266] width 335 height 15
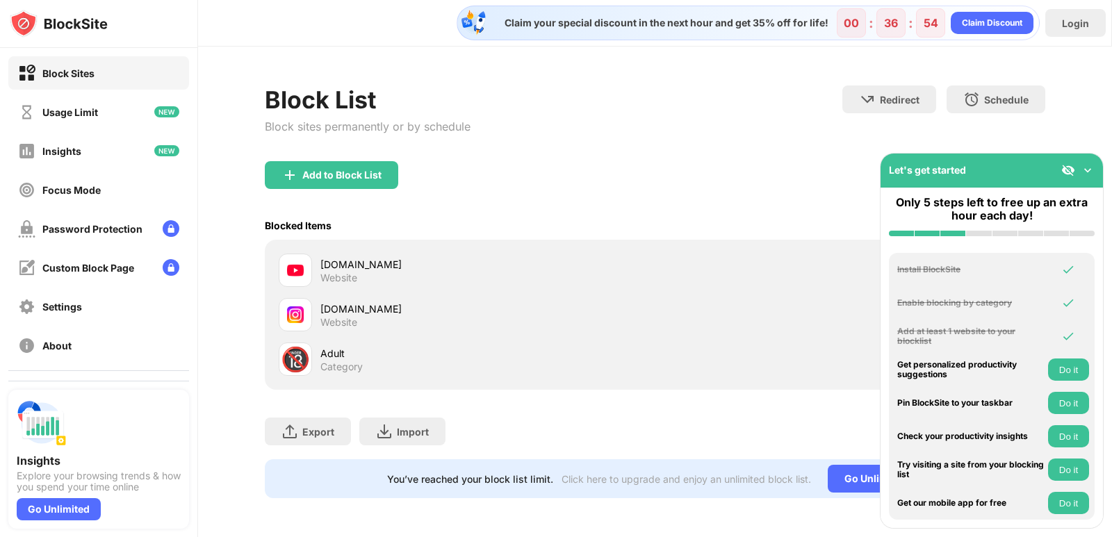
scroll to position [12, 0]
click at [1087, 169] on img at bounding box center [1088, 170] width 14 height 14
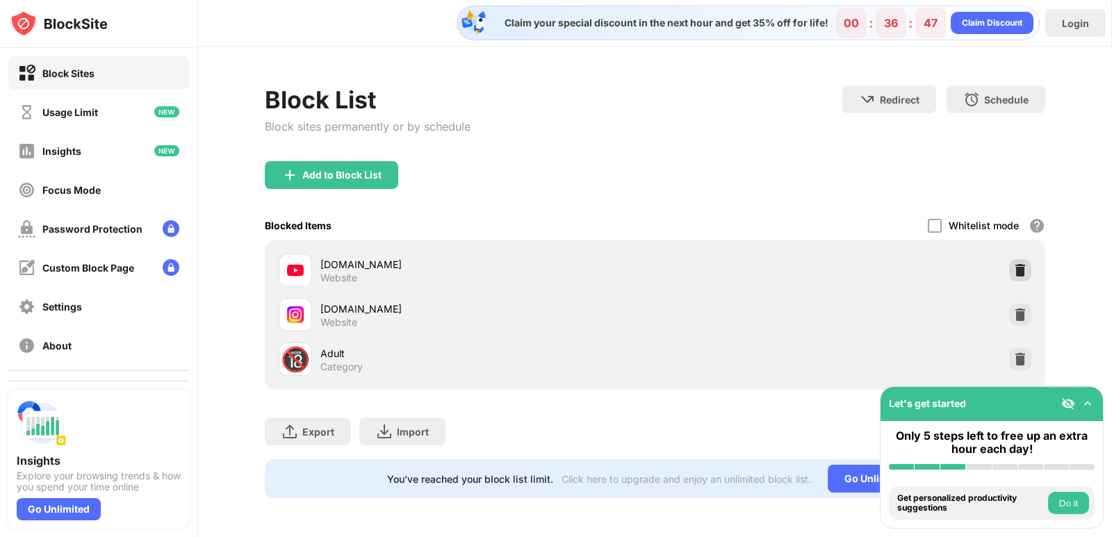
click at [1017, 264] on div at bounding box center [1020, 270] width 22 height 22
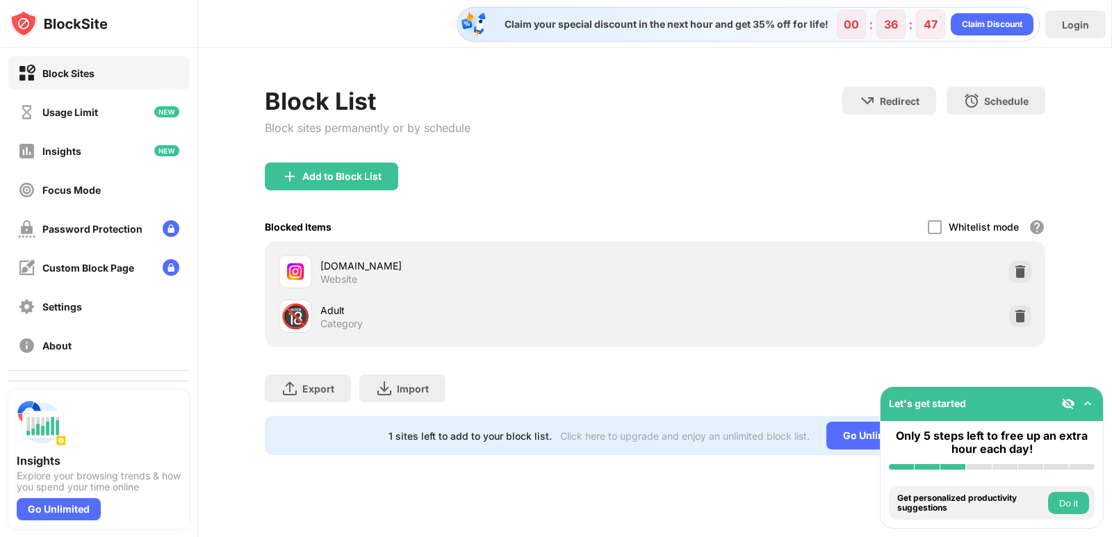
scroll to position [0, 0]
click at [345, 183] on div "Add to Block List" at bounding box center [331, 177] width 133 height 28
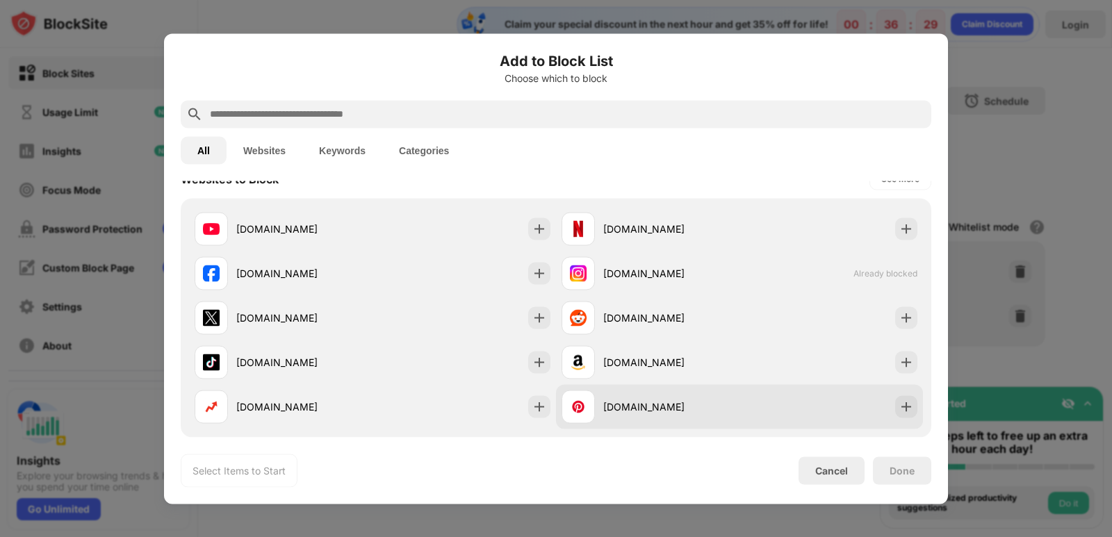
scroll to position [139, 0]
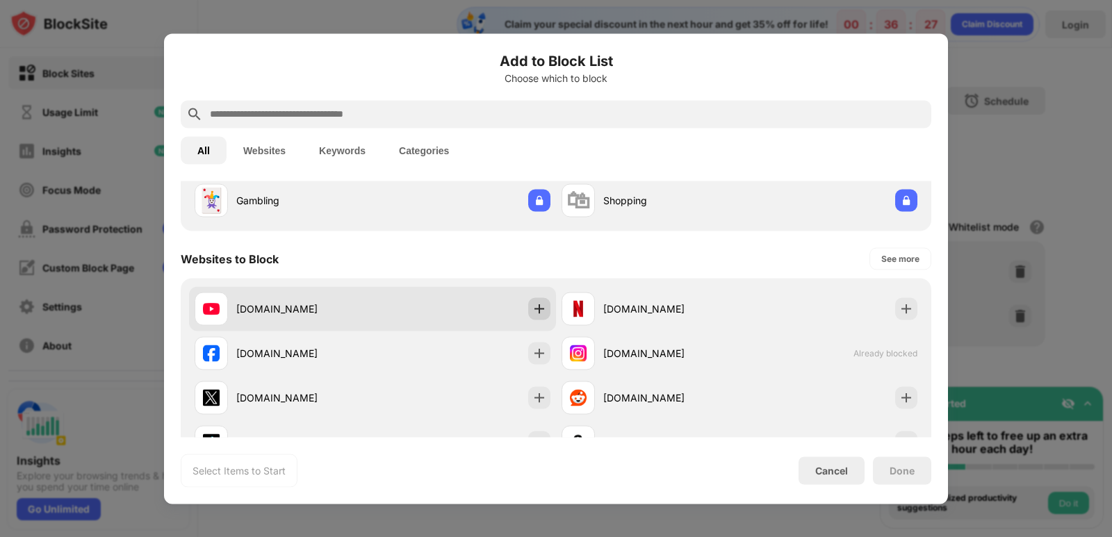
click at [534, 309] on img at bounding box center [539, 309] width 14 height 14
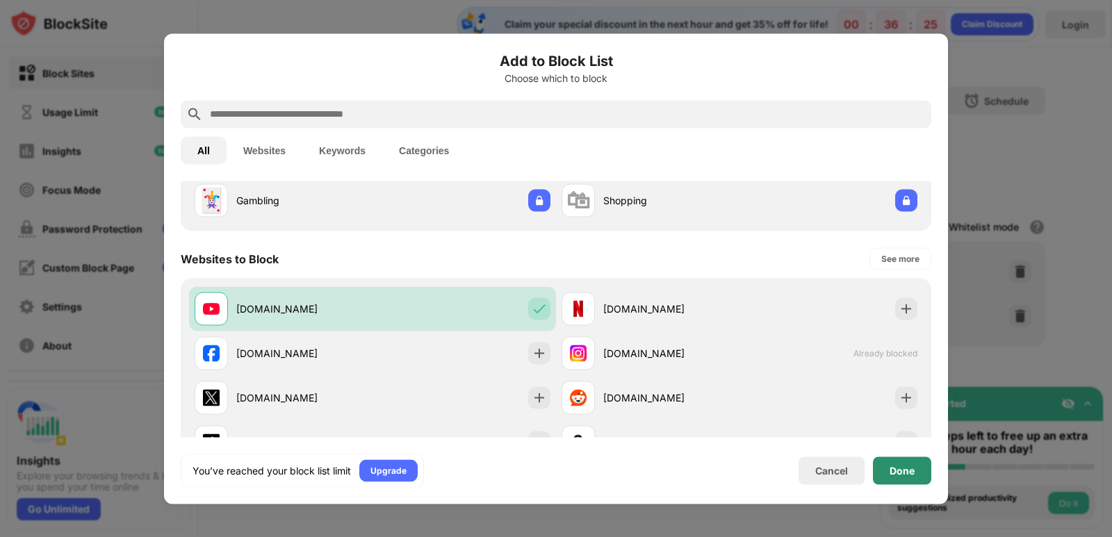
click at [903, 469] on div "Done" at bounding box center [902, 470] width 25 height 11
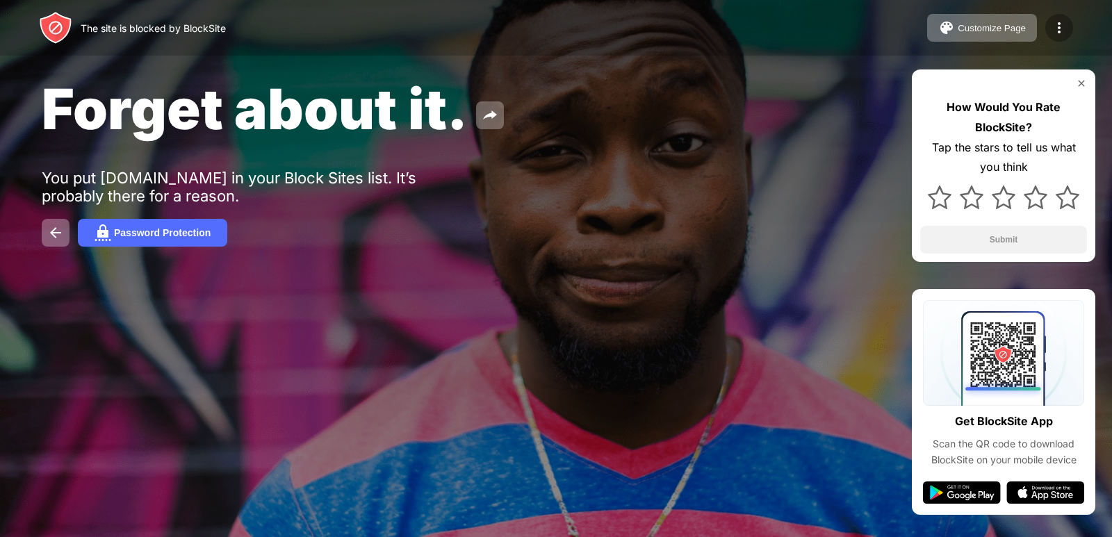
click at [1063, 26] on img at bounding box center [1059, 27] width 17 height 17
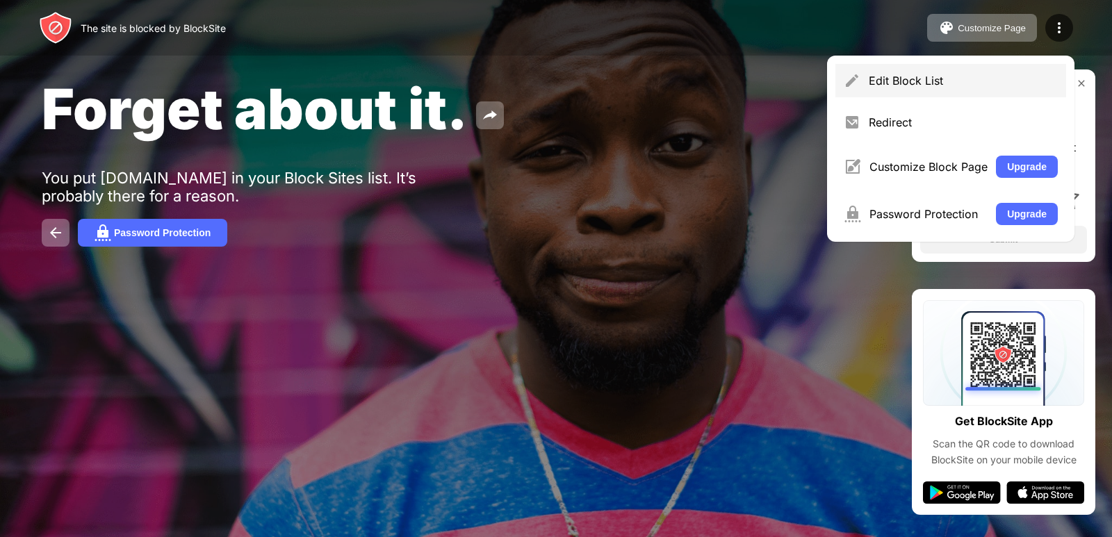
click at [991, 81] on div "Edit Block List" at bounding box center [963, 81] width 189 height 14
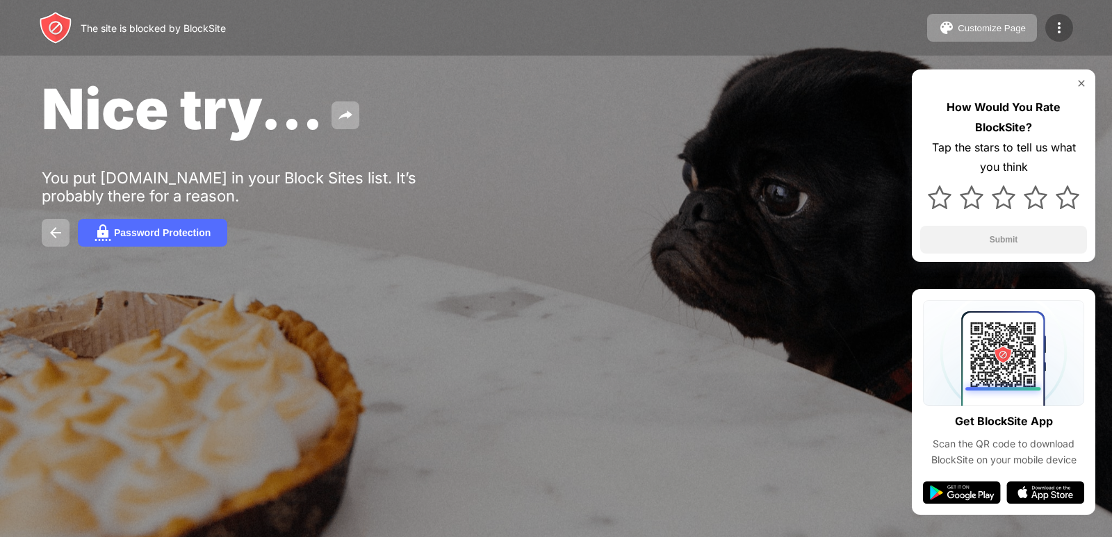
click at [1055, 35] on img at bounding box center [1059, 27] width 17 height 17
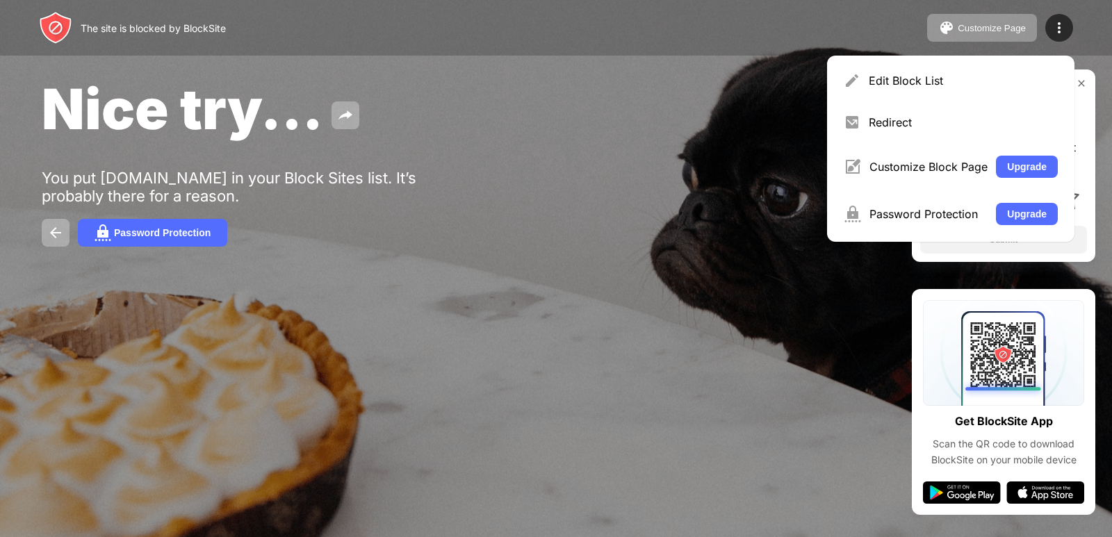
click at [1010, 85] on div "Edit Block List" at bounding box center [963, 81] width 189 height 14
click at [1010, 85] on html "The site is blocked by BlockSite Customize Page Edit Block List Redirect Custom…" at bounding box center [556, 268] width 1112 height 537
